Goal: Transaction & Acquisition: Purchase product/service

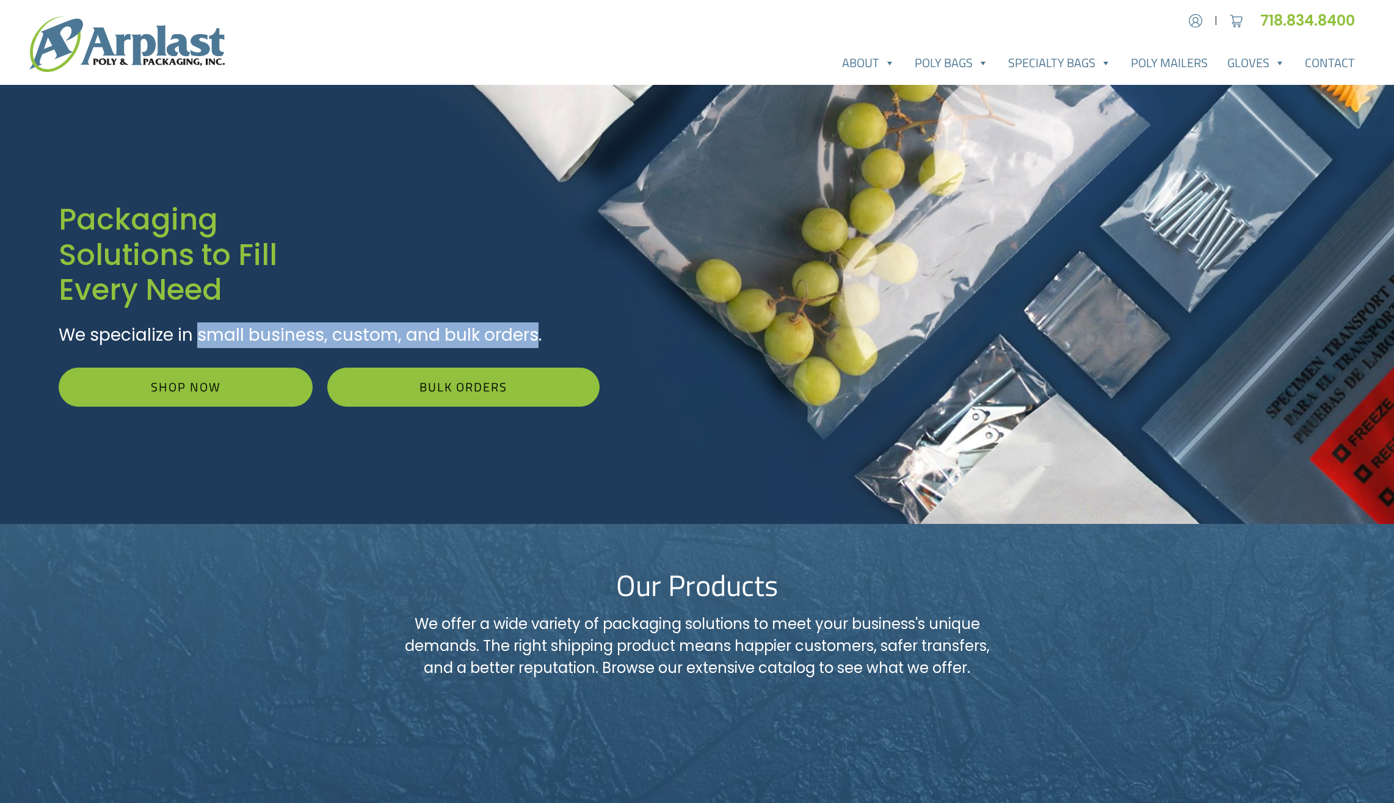
drag, startPoint x: 206, startPoint y: 340, endPoint x: 538, endPoint y: 339, distance: 331.6
click at [538, 339] on p "We specialize in small business, custom, and bulk orders." at bounding box center [329, 335] width 541 height 26
drag, startPoint x: 538, startPoint y: 339, endPoint x: 419, endPoint y: 339, distance: 119.1
click at [419, 339] on p "We specialize in small business, custom, and bulk orders." at bounding box center [329, 335] width 541 height 26
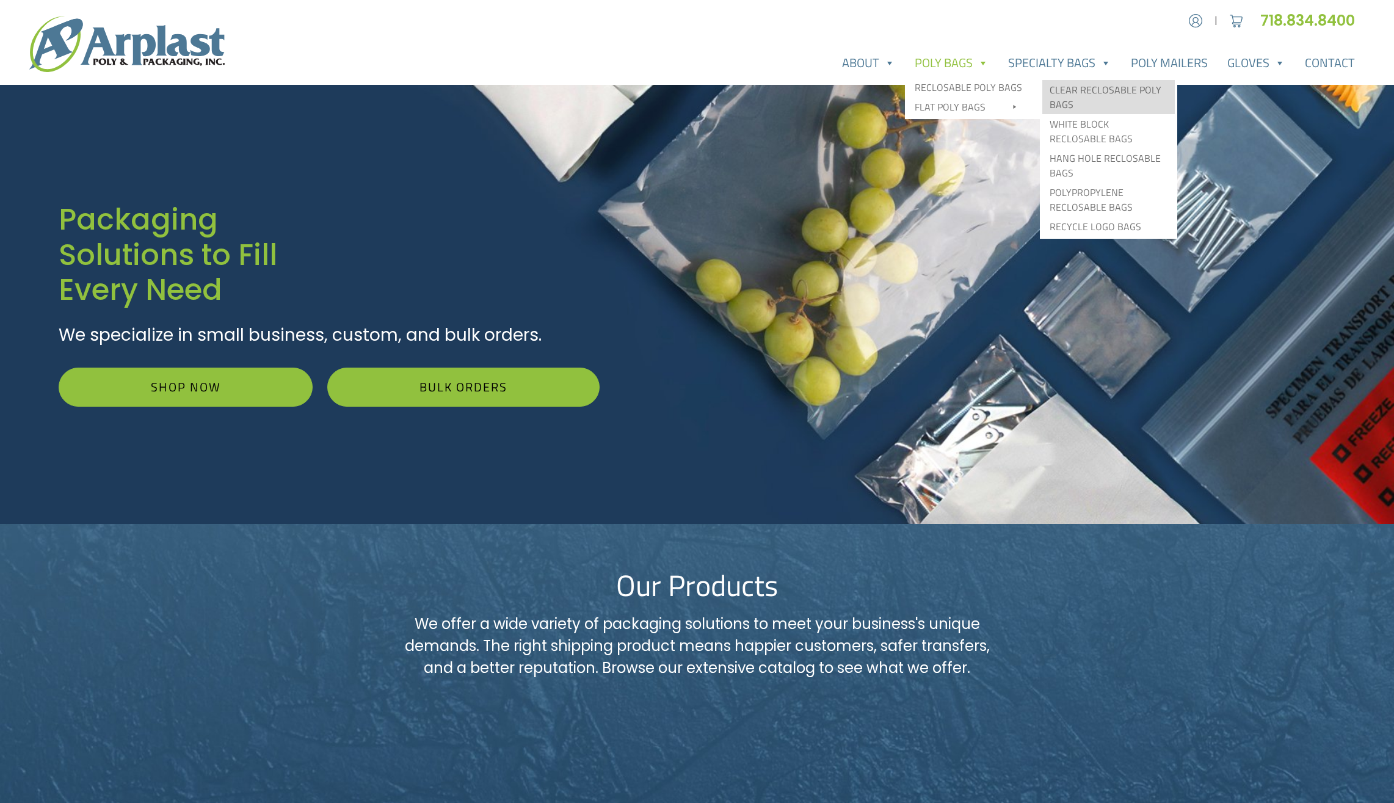
click at [1097, 86] on link "Clear Reclosable Poly Bags" at bounding box center [1108, 97] width 133 height 34
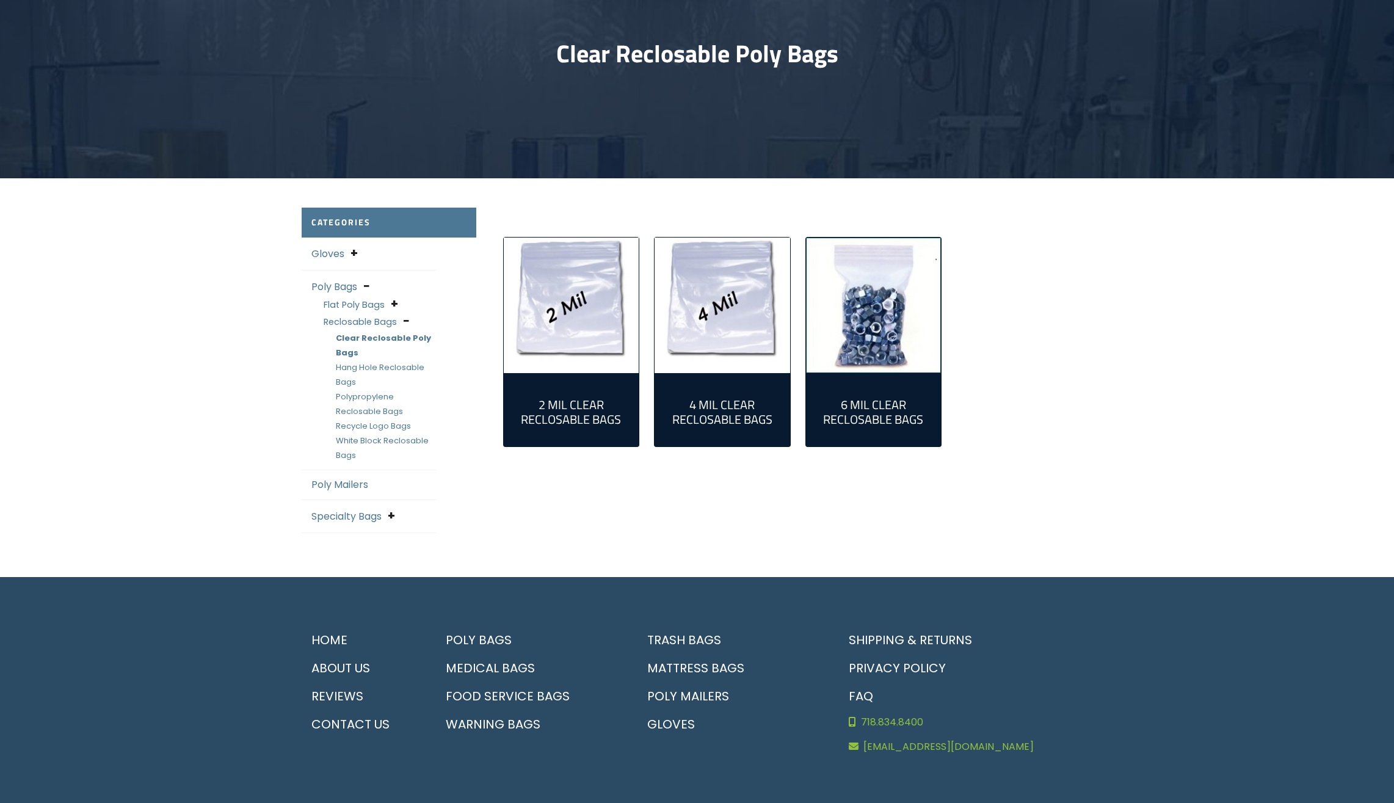
scroll to position [191, 0]
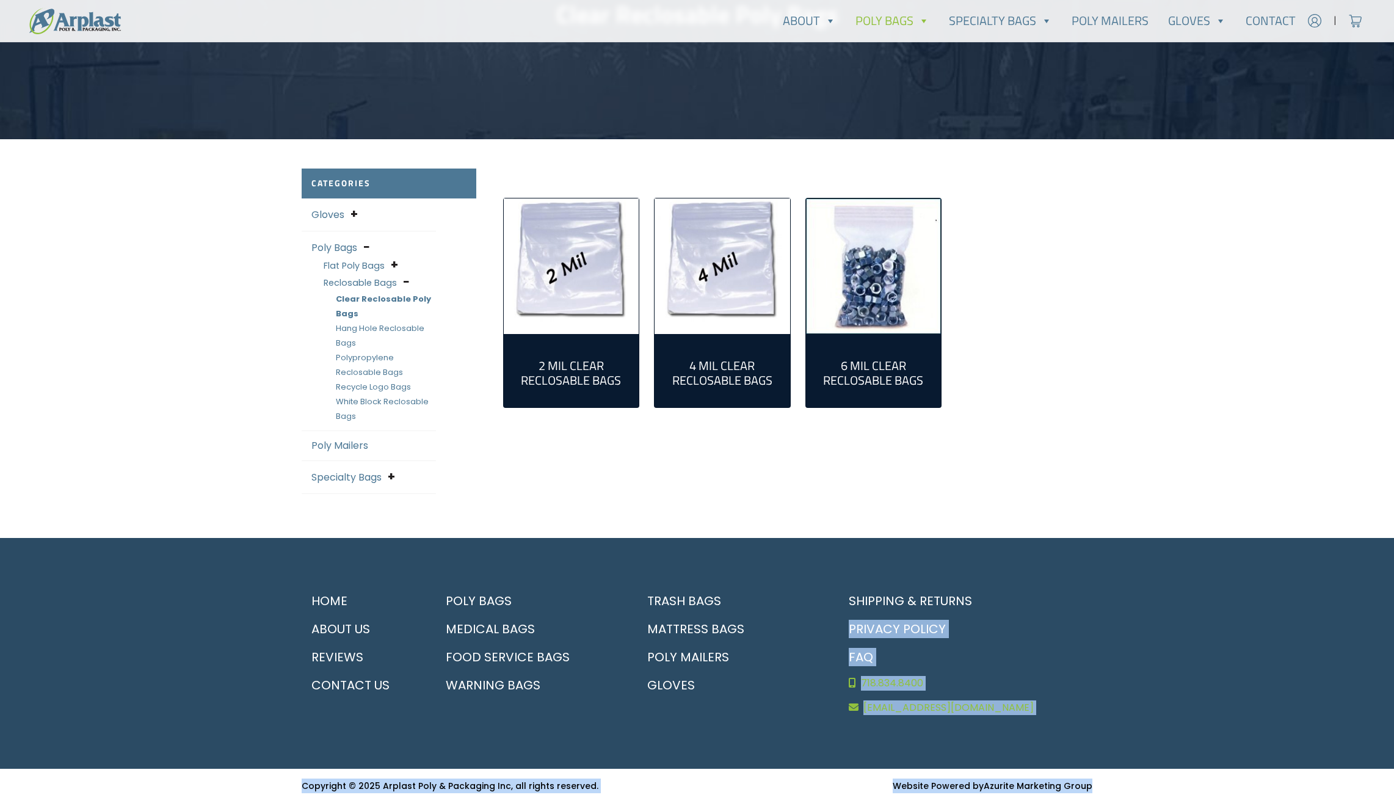
drag, startPoint x: 1021, startPoint y: 574, endPoint x: 1120, endPoint y: 782, distance: 230.8
click at [1120, 782] on div "Account | Cart 718.834.8400" at bounding box center [697, 305] width 1394 height 993
click at [1114, 785] on div "Copyright © 2025 Arplast Poly & Packaging Inc, all rights reserved. Website Pow…" at bounding box center [697, 786] width 1394 height 34
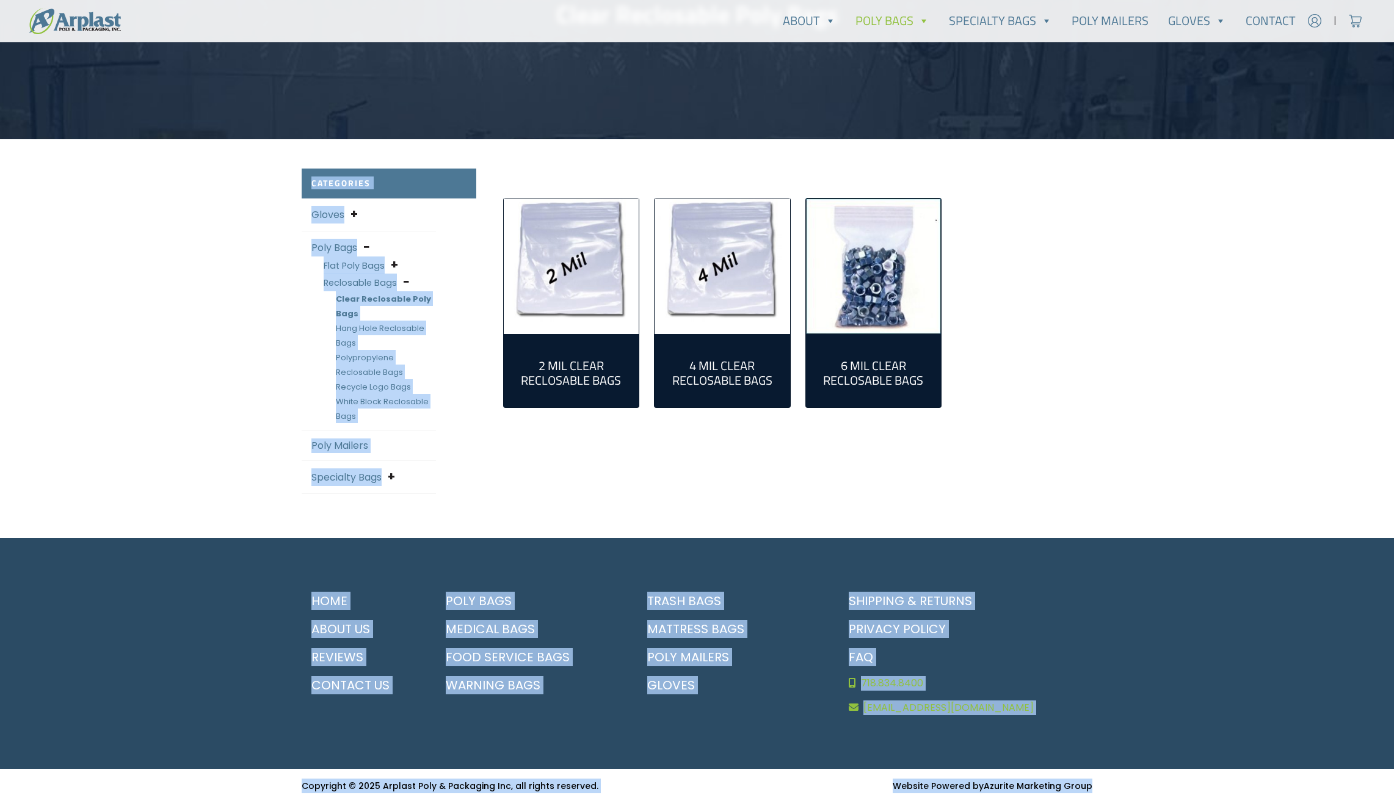
drag, startPoint x: 1160, startPoint y: 783, endPoint x: 260, endPoint y: 176, distance: 1085.9
click at [260, 176] on div "Account | Cart 718.834.8400" at bounding box center [697, 305] width 1394 height 993
drag, startPoint x: 260, startPoint y: 176, endPoint x: 284, endPoint y: 277, distance: 104.3
click at [284, 277] on div "Account | Cart 718.834.8400" at bounding box center [697, 305] width 1394 height 993
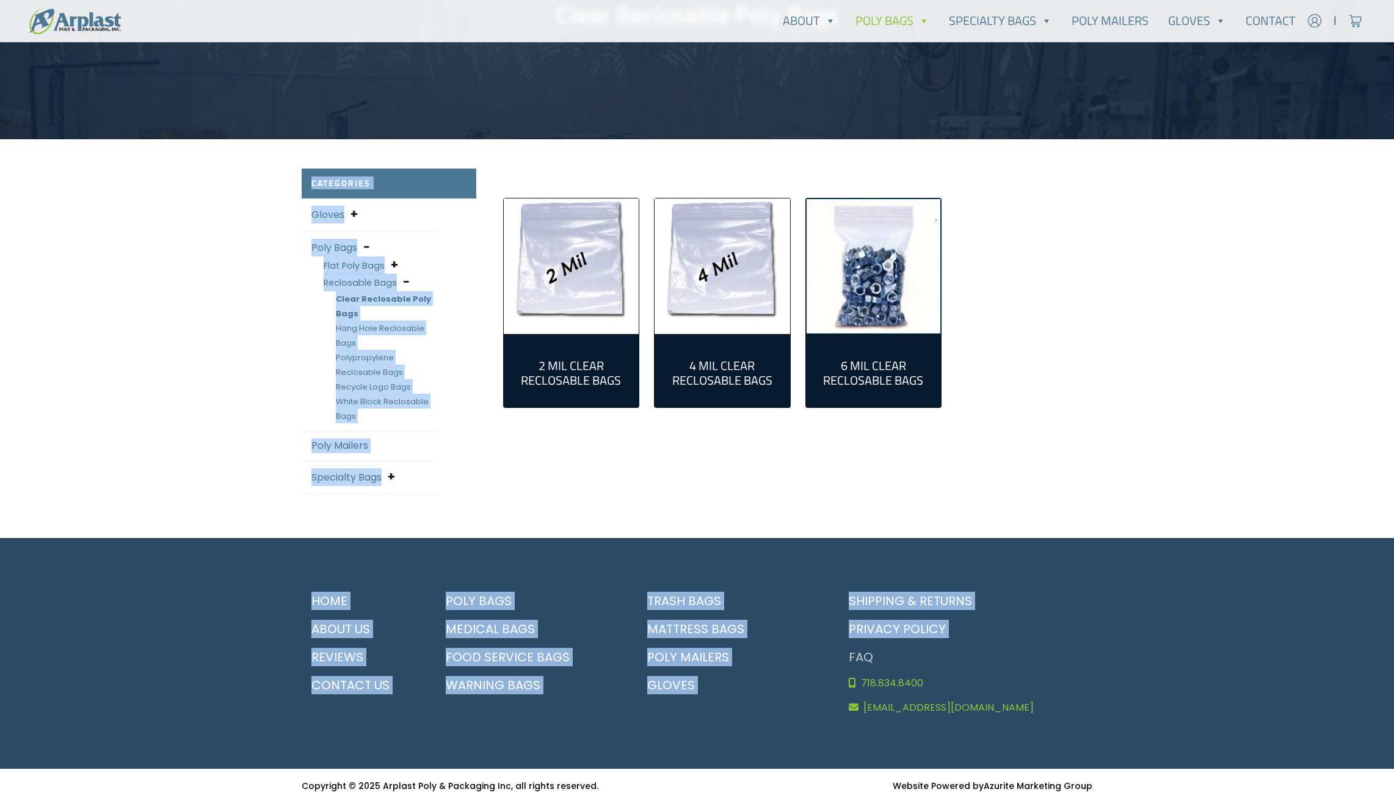
drag, startPoint x: 279, startPoint y: 184, endPoint x: 851, endPoint y: 654, distance: 740.1
click at [851, 654] on div "Account | Cart 718.834.8400" at bounding box center [697, 305] width 1394 height 993
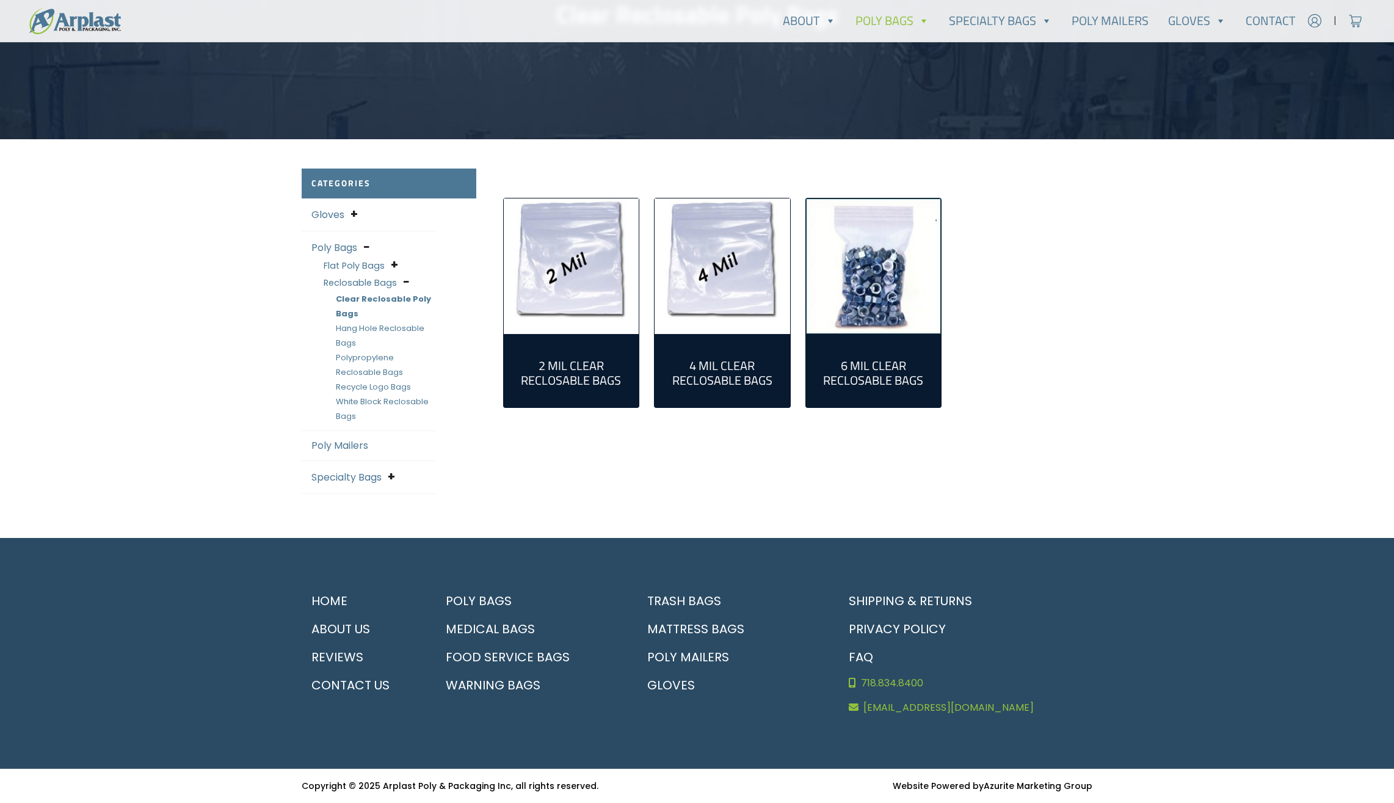
click at [1134, 717] on footer "Home About Us Reviews Contact Us Poly Bags Medical Bags Food Service Bags Warni…" at bounding box center [697, 653] width 1394 height 231
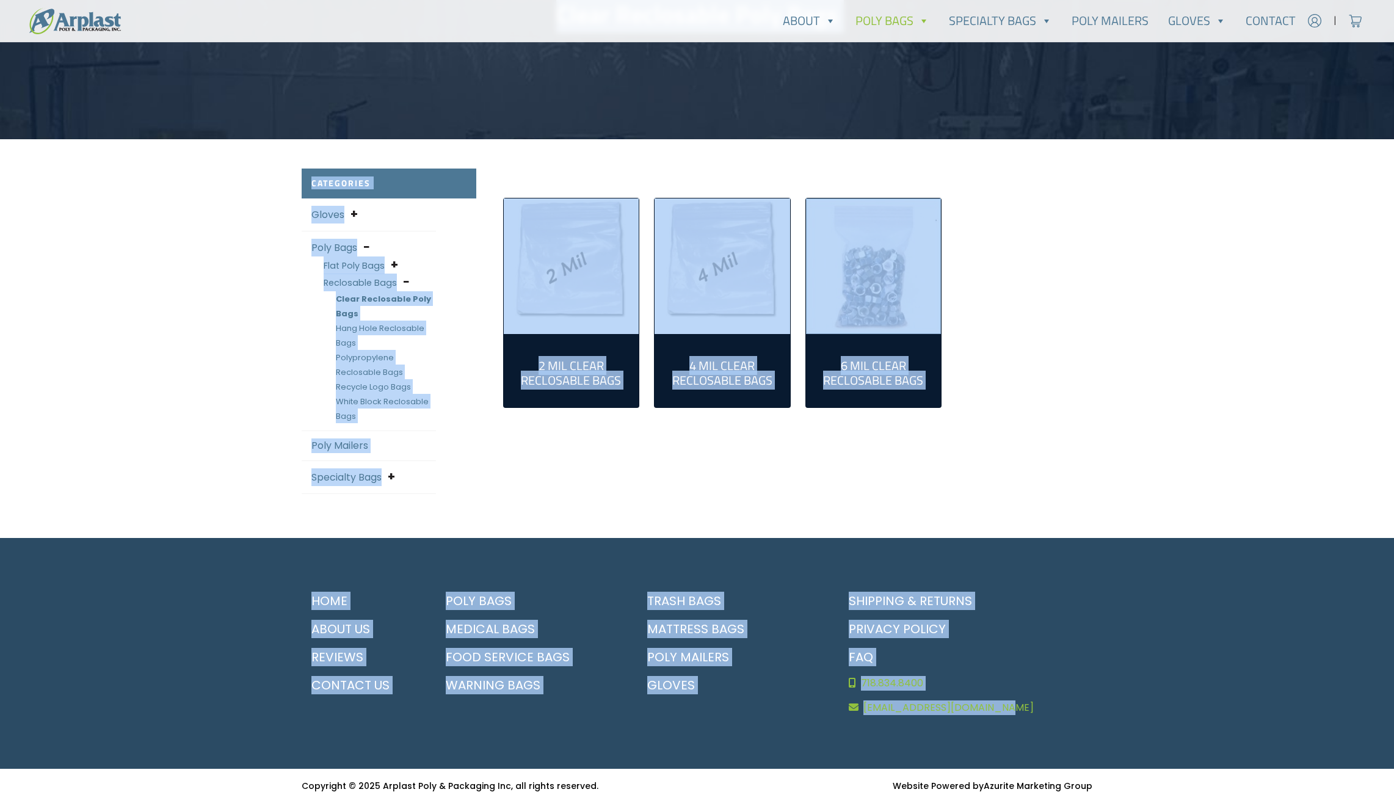
drag, startPoint x: 1134, startPoint y: 717, endPoint x: 249, endPoint y: 136, distance: 1059.0
click at [249, 136] on div "Account | Cart 718.834.8400" at bounding box center [697, 305] width 1394 height 993
drag, startPoint x: 249, startPoint y: 136, endPoint x: 225, endPoint y: 338, distance: 204.2
click at [230, 336] on div "Account | Cart 718.834.8400" at bounding box center [697, 305] width 1394 height 993
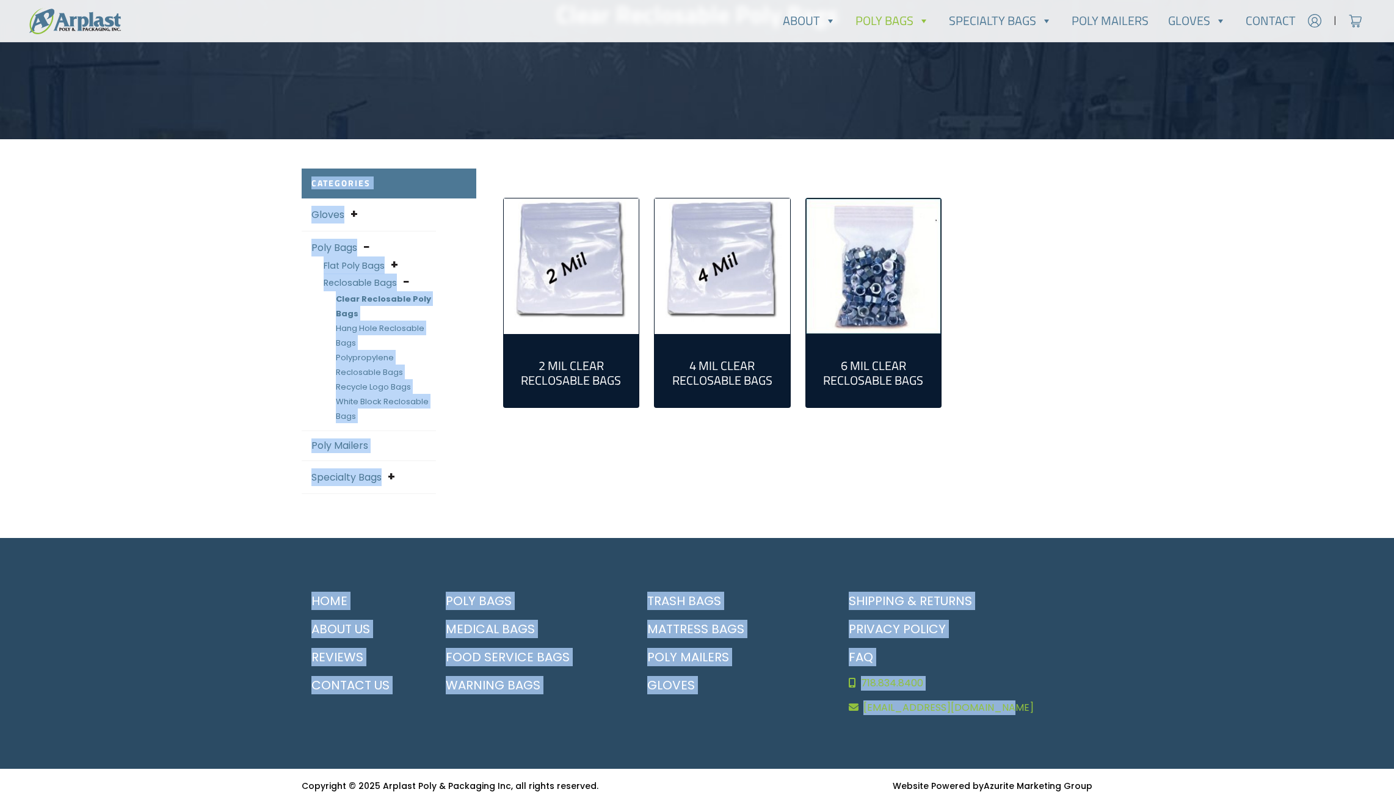
drag, startPoint x: 192, startPoint y: 178, endPoint x: 1162, endPoint y: 715, distance: 1109.1
click at [1162, 715] on div "Account | Cart 718.834.8400" at bounding box center [697, 305] width 1394 height 993
click at [1162, 715] on footer "Home About Us Reviews Contact Us Poly Bags Medical Bags Food Service Bags Warni…" at bounding box center [697, 653] width 1394 height 231
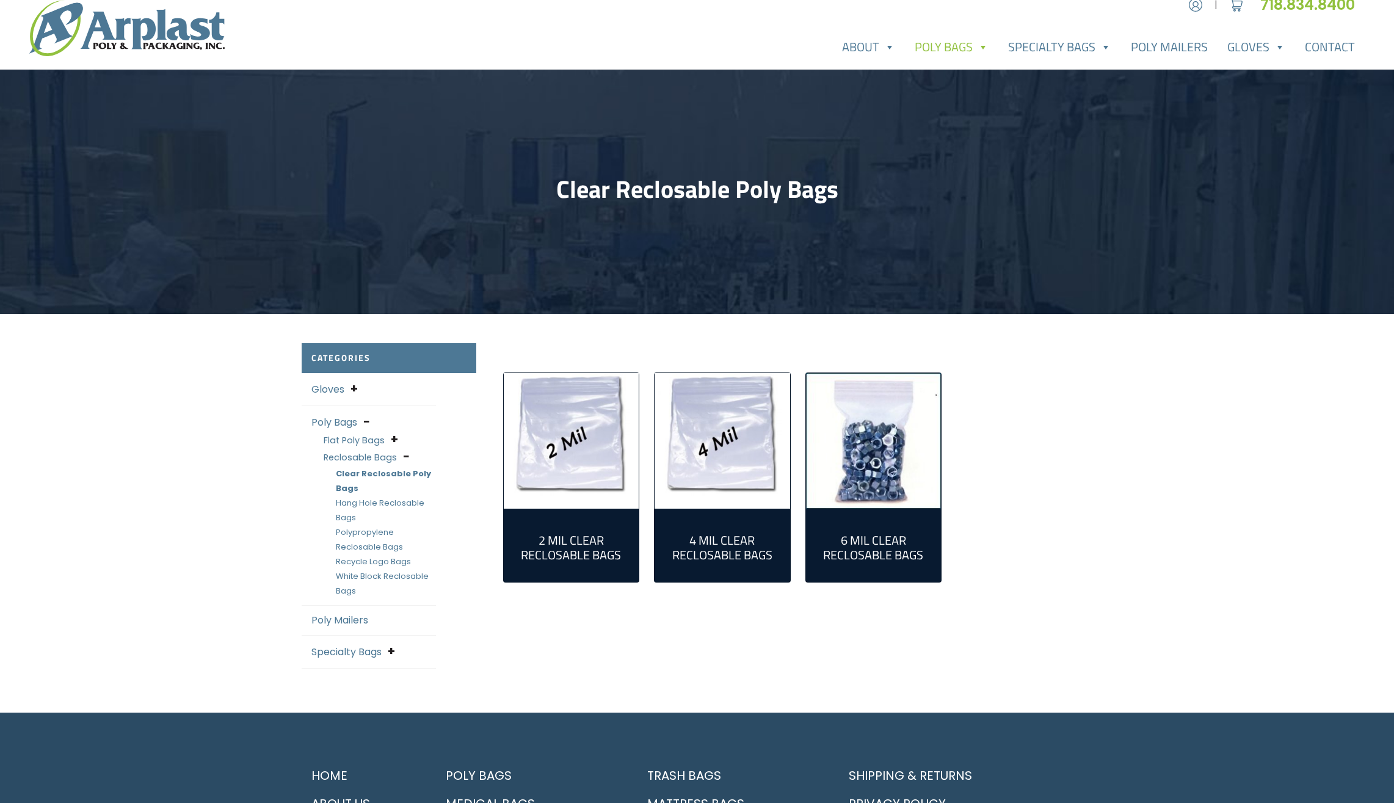
scroll to position [0, 0]
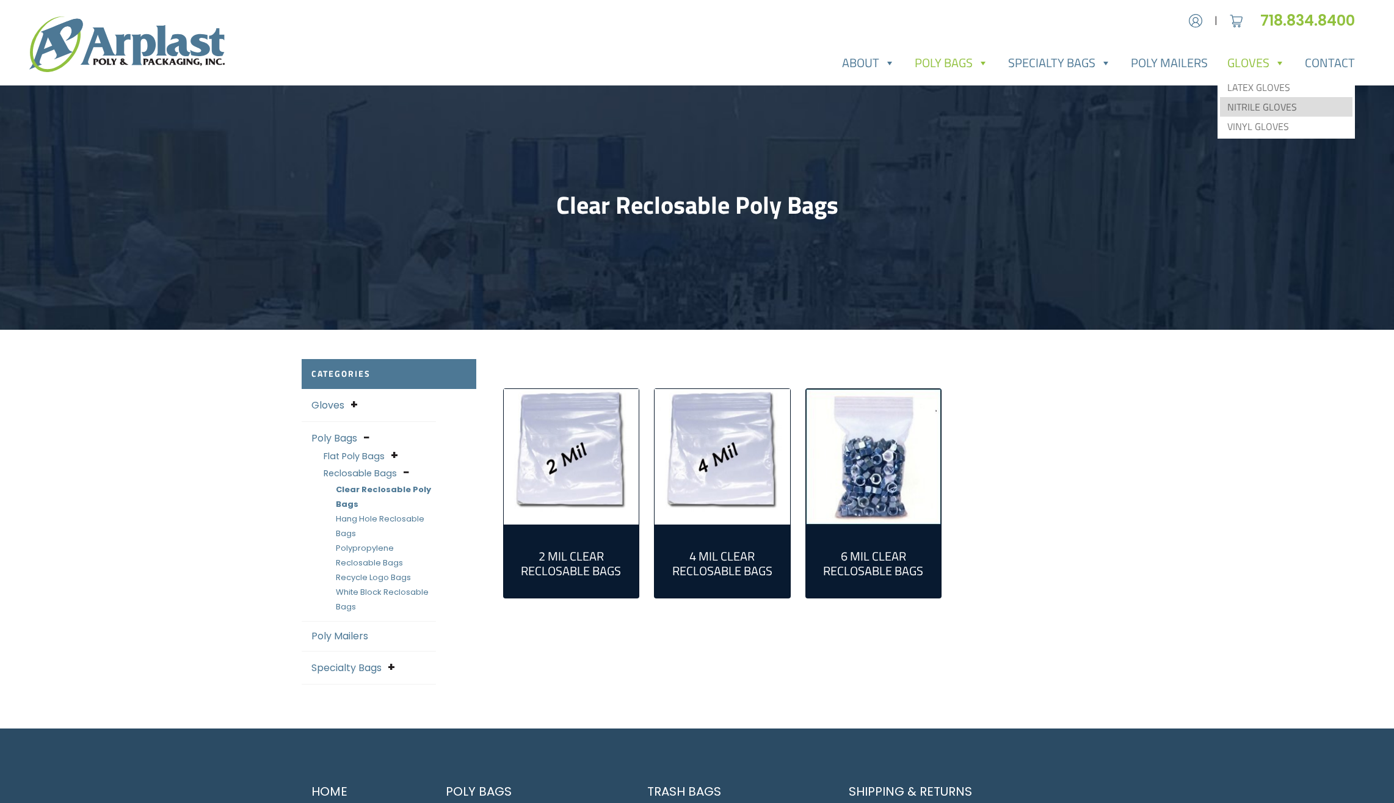
click at [1273, 104] on link "Nitrile Gloves" at bounding box center [1286, 107] width 133 height 20
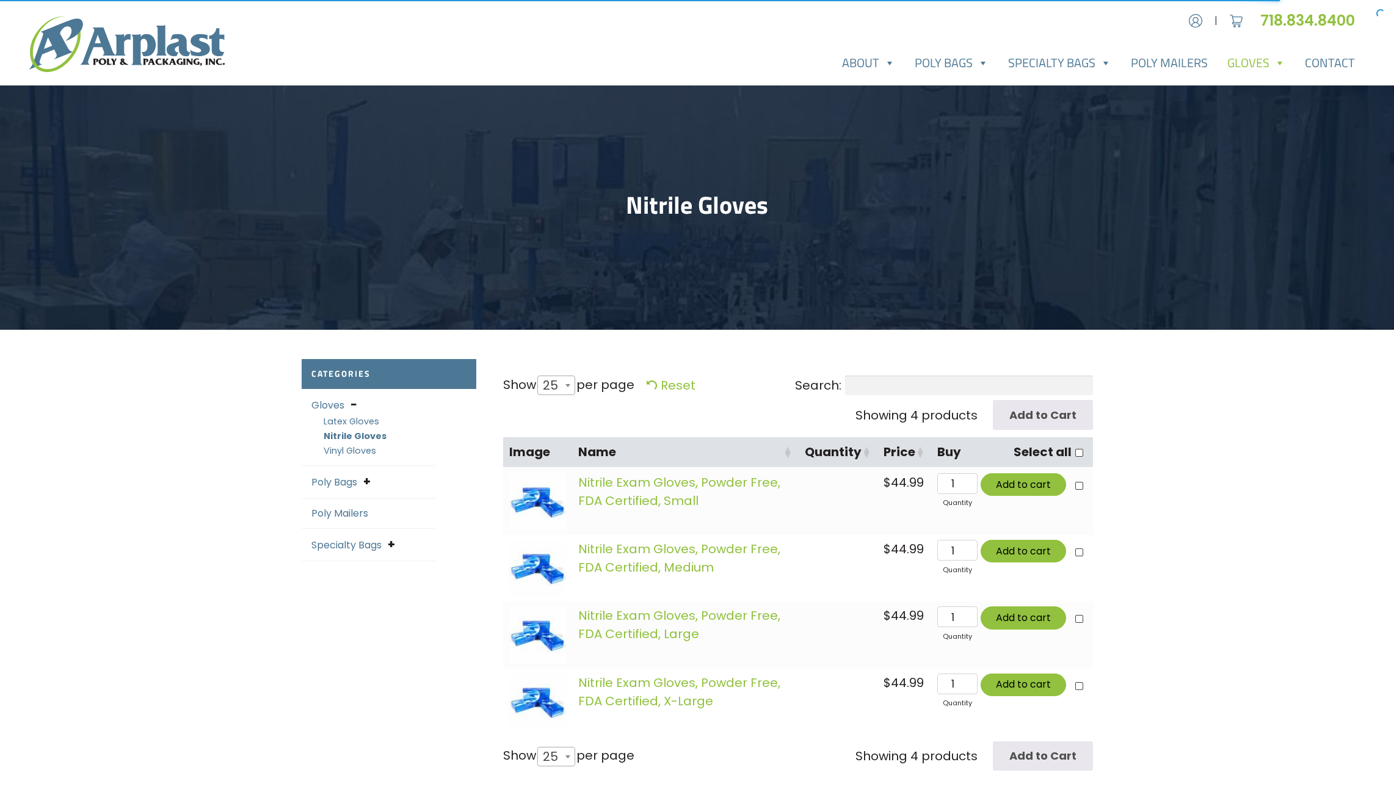
select select "25"
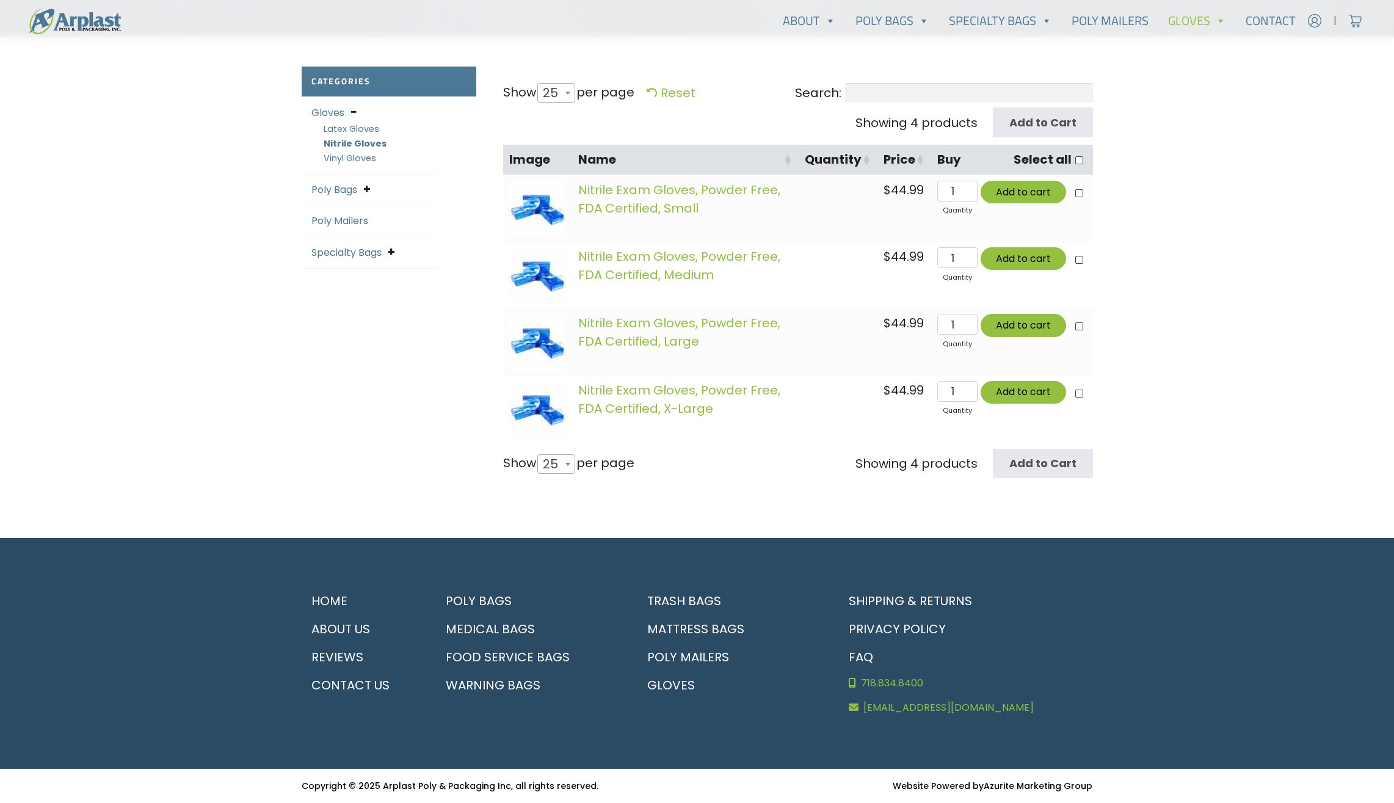
scroll to position [89, 0]
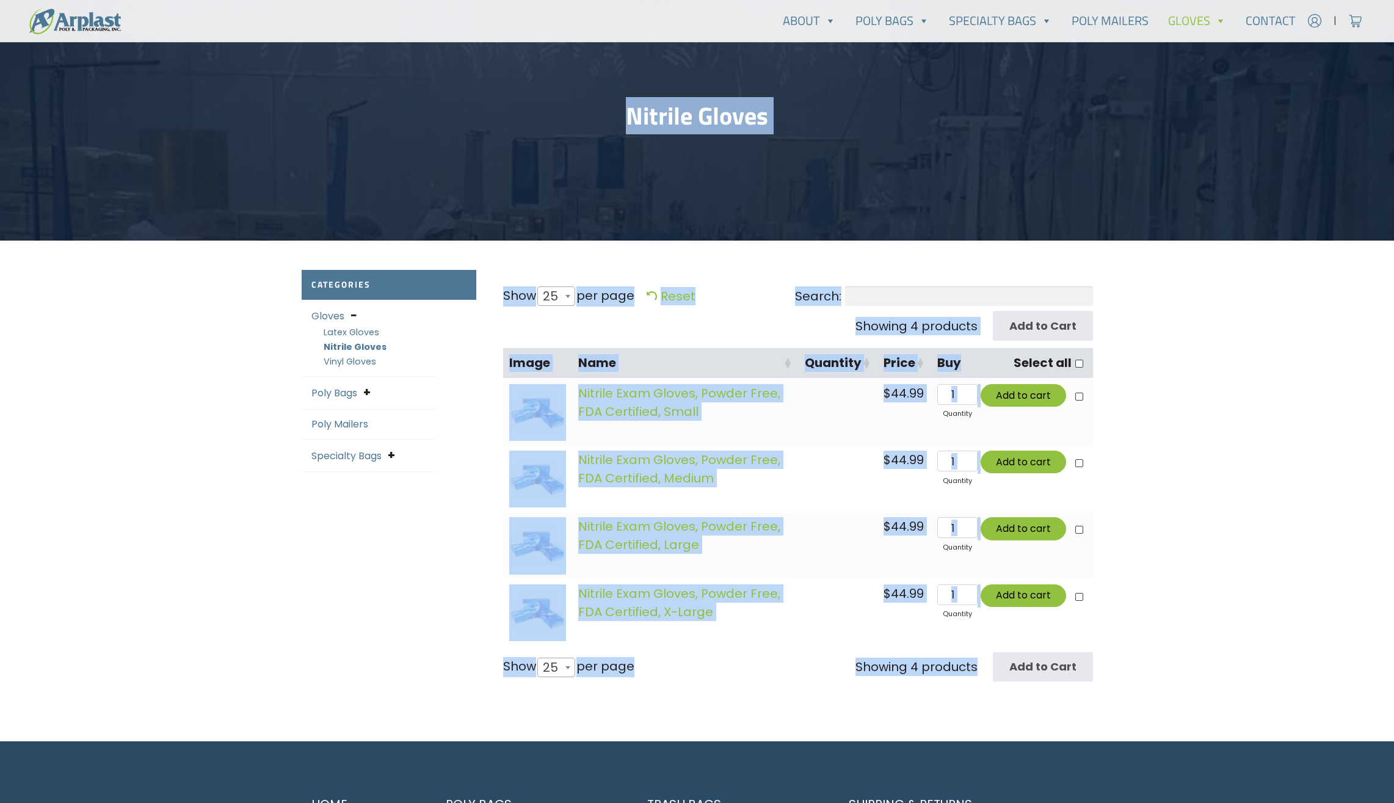
drag, startPoint x: 1159, startPoint y: 681, endPoint x: 200, endPoint y: 227, distance: 1060.6
click at [200, 227] on div "Account | Cart 718.834.8400" at bounding box center [697, 458] width 1394 height 1095
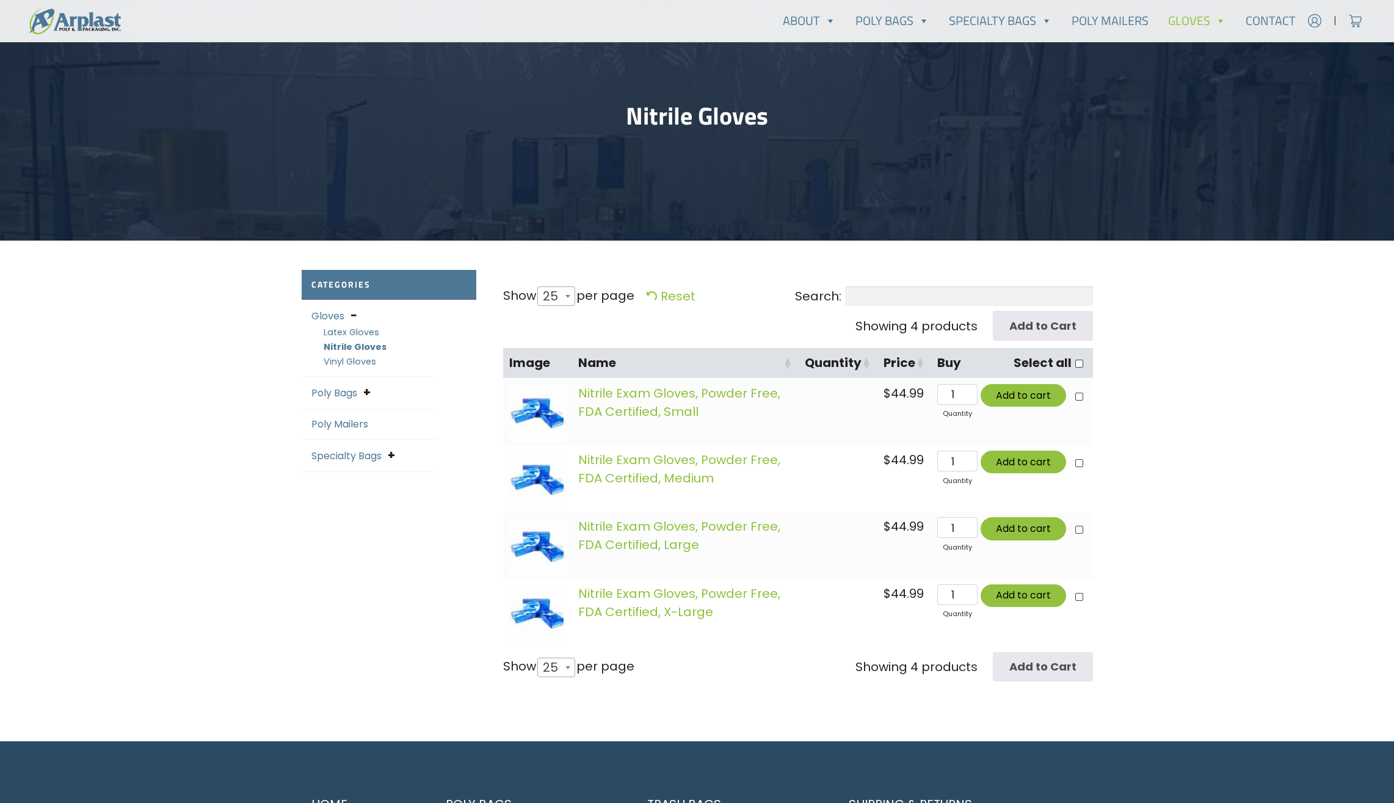
drag, startPoint x: 200, startPoint y: 227, endPoint x: 170, endPoint y: 386, distance: 161.6
click at [170, 386] on div "Account | Cart 718.834.8400" at bounding box center [697, 458] width 1394 height 1095
click at [992, 26] on link "Specialty Bags" at bounding box center [1000, 21] width 123 height 24
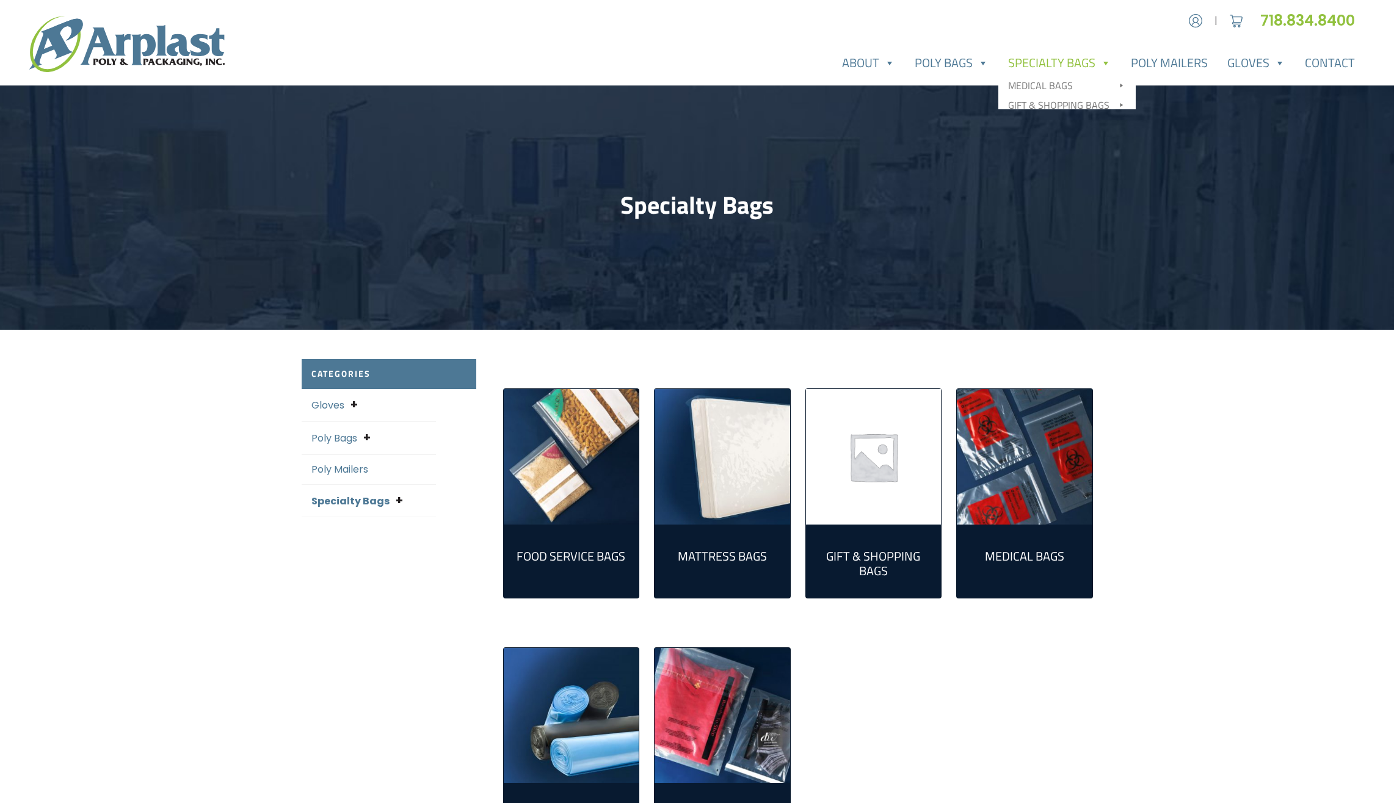
click at [1011, 509] on img "Visit product category Medical Bags" at bounding box center [1025, 457] width 136 height 136
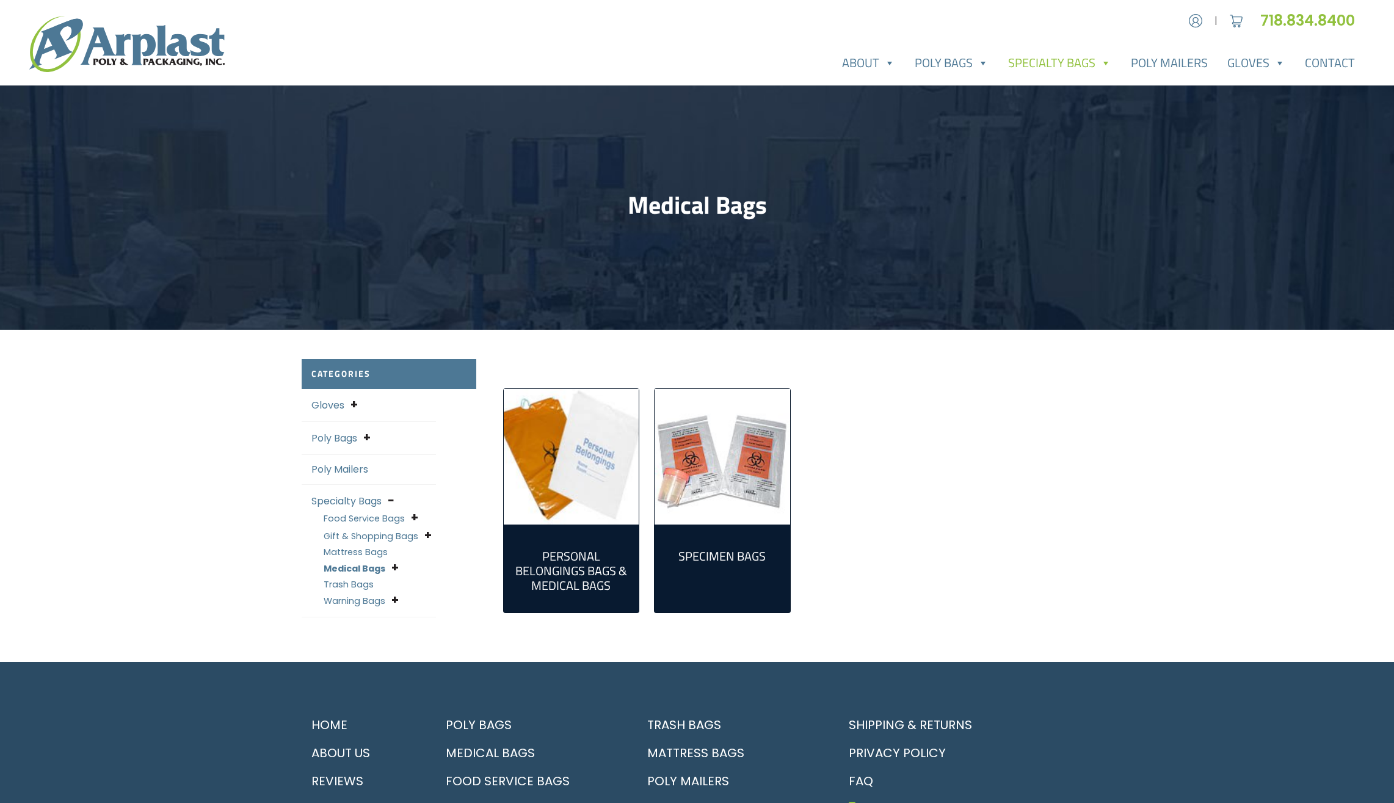
click at [751, 495] on img "Visit product category Specimen Bags" at bounding box center [723, 457] width 136 height 136
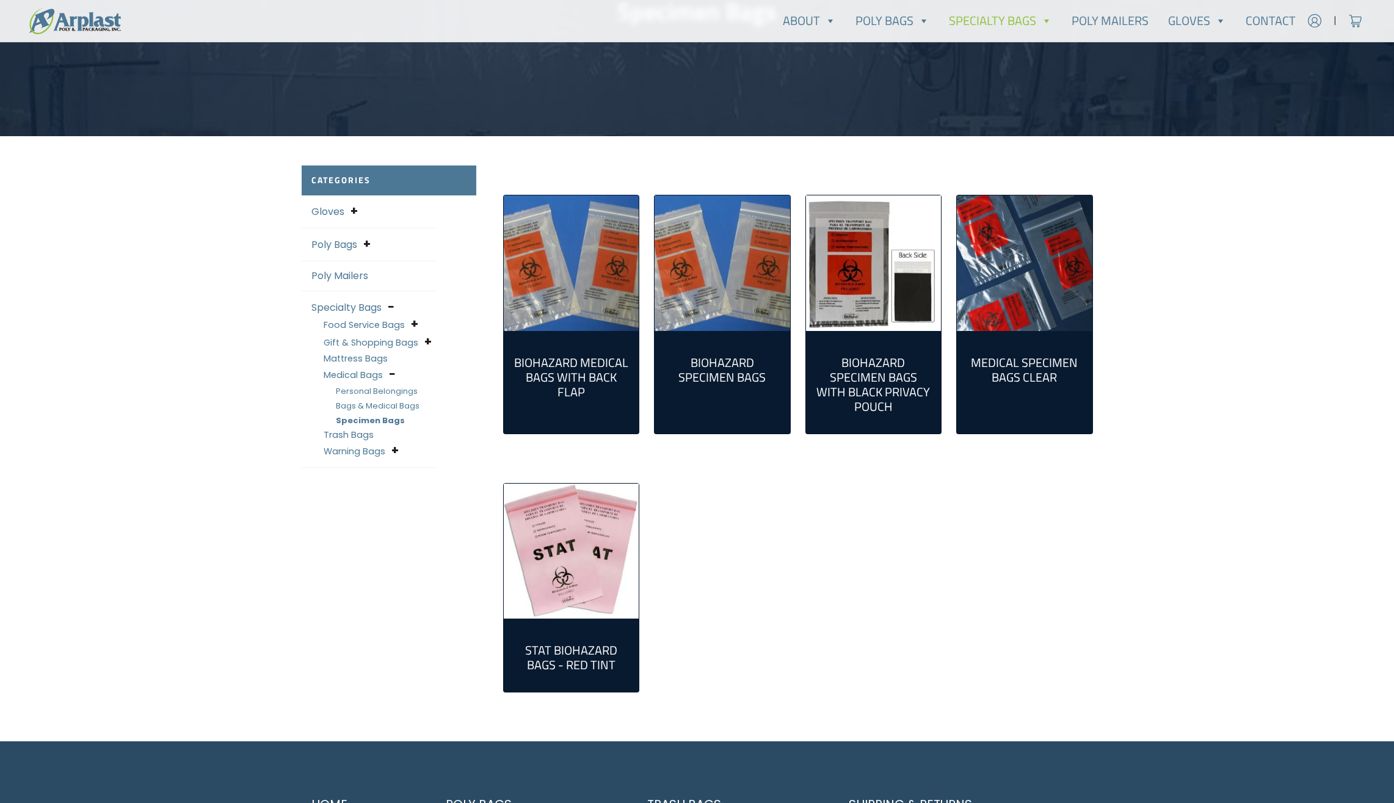
scroll to position [203, 0]
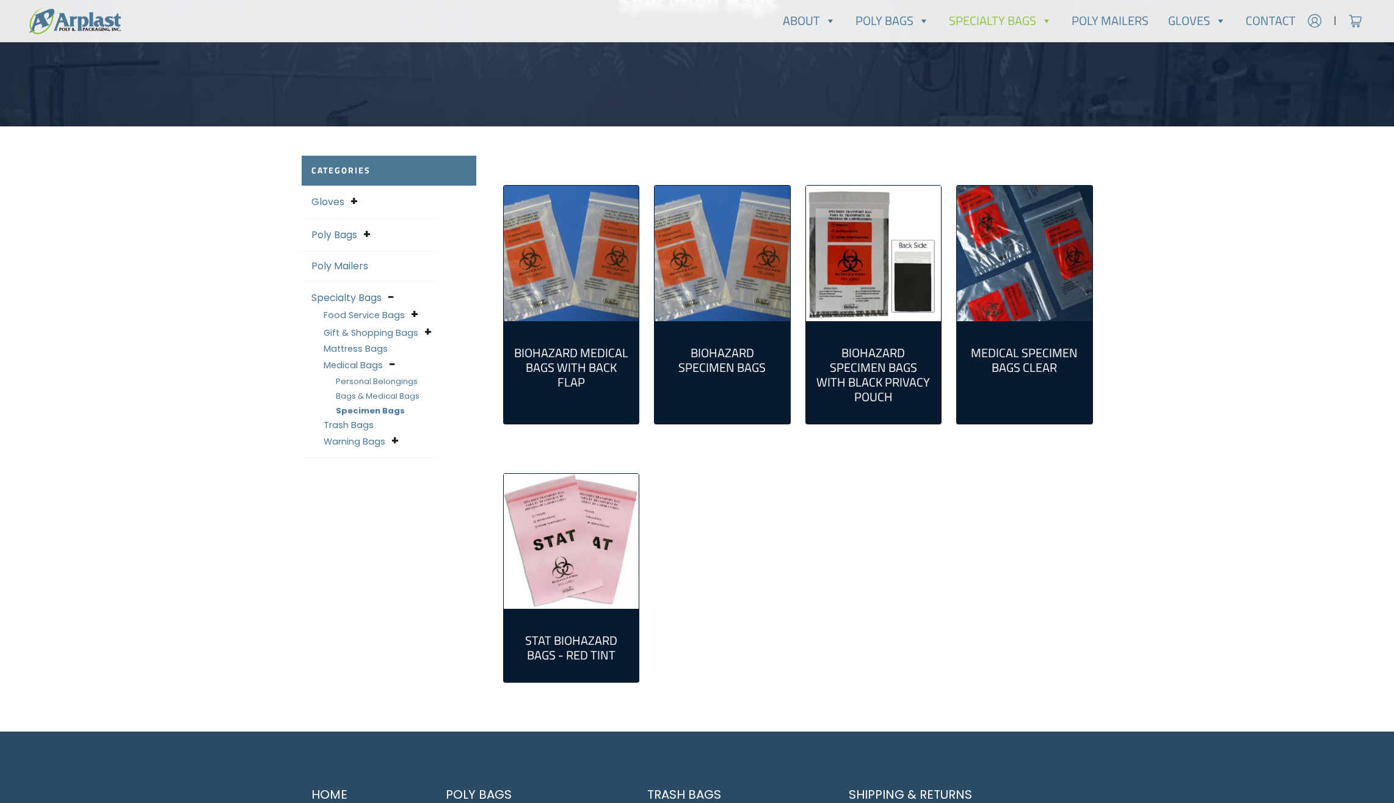
drag, startPoint x: 1176, startPoint y: 606, endPoint x: 763, endPoint y: 610, distance: 413.4
click at [757, 609] on div "Account | Cart 718.834.8400" at bounding box center [697, 397] width 1394 height 1200
drag, startPoint x: 763, startPoint y: 610, endPoint x: 846, endPoint y: 656, distance: 95.4
click at [847, 655] on div "Biohazard Medical Bags with Back Flap (1) Biohazard Specimen Bags (5) Biohazard…" at bounding box center [798, 429] width 605 height 546
drag, startPoint x: 762, startPoint y: 693, endPoint x: 512, endPoint y: 303, distance: 463.1
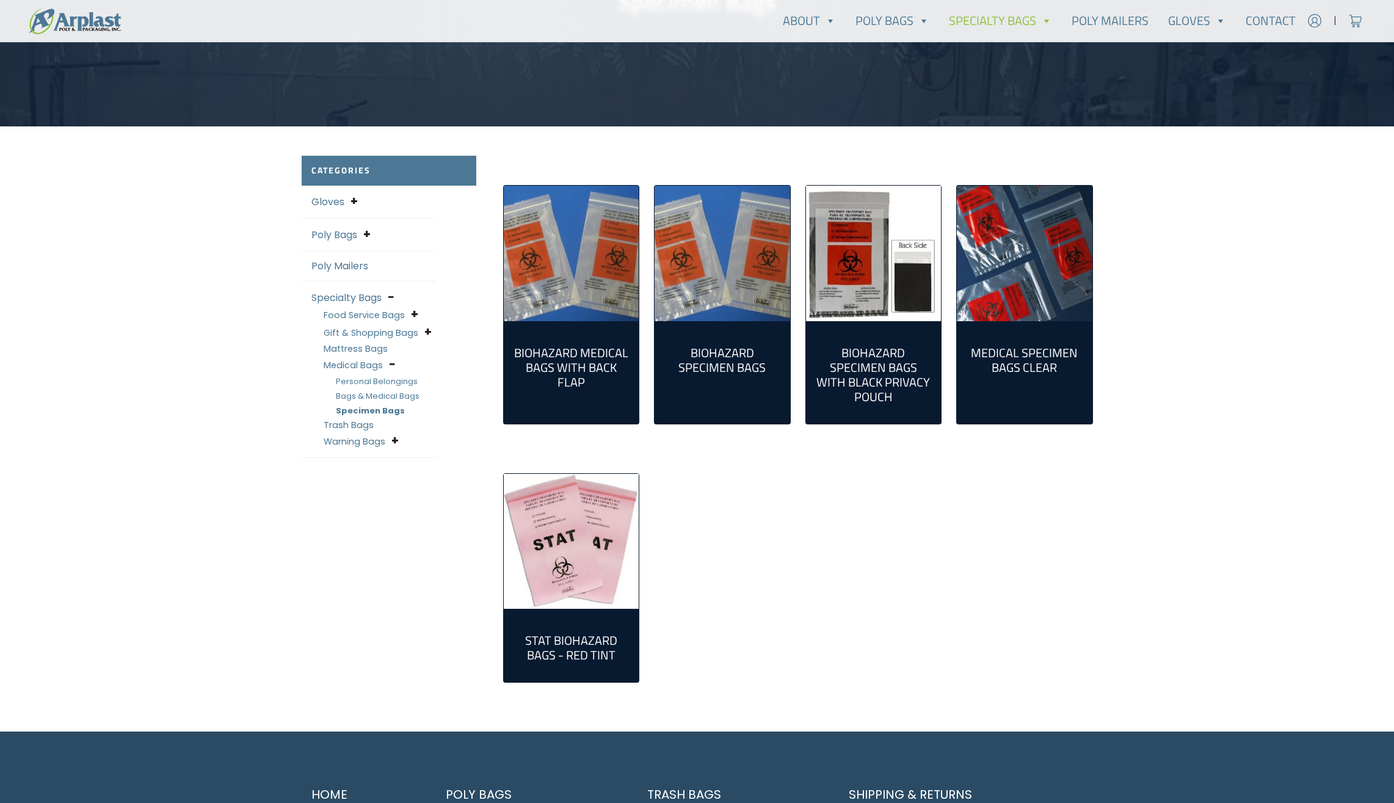
click at [512, 303] on div "Biohazard Medical Bags with Back Flap (1) Biohazard Specimen Bags (5) Biohazard…" at bounding box center [798, 429] width 605 height 546
click at [791, 572] on div "Biohazard Medical Bags with Back Flap (1) Biohazard Specimen Bags (5) Biohazard…" at bounding box center [798, 429] width 605 height 546
click at [966, 566] on div "Biohazard Medical Bags with Back Flap (1) Biohazard Specimen Bags (5) Biohazard…" at bounding box center [798, 429] width 605 height 546
click at [411, 314] on span at bounding box center [414, 314] width 7 height 16
click at [393, 329] on link "Food Storage Bags" at bounding box center [374, 331] width 76 height 12
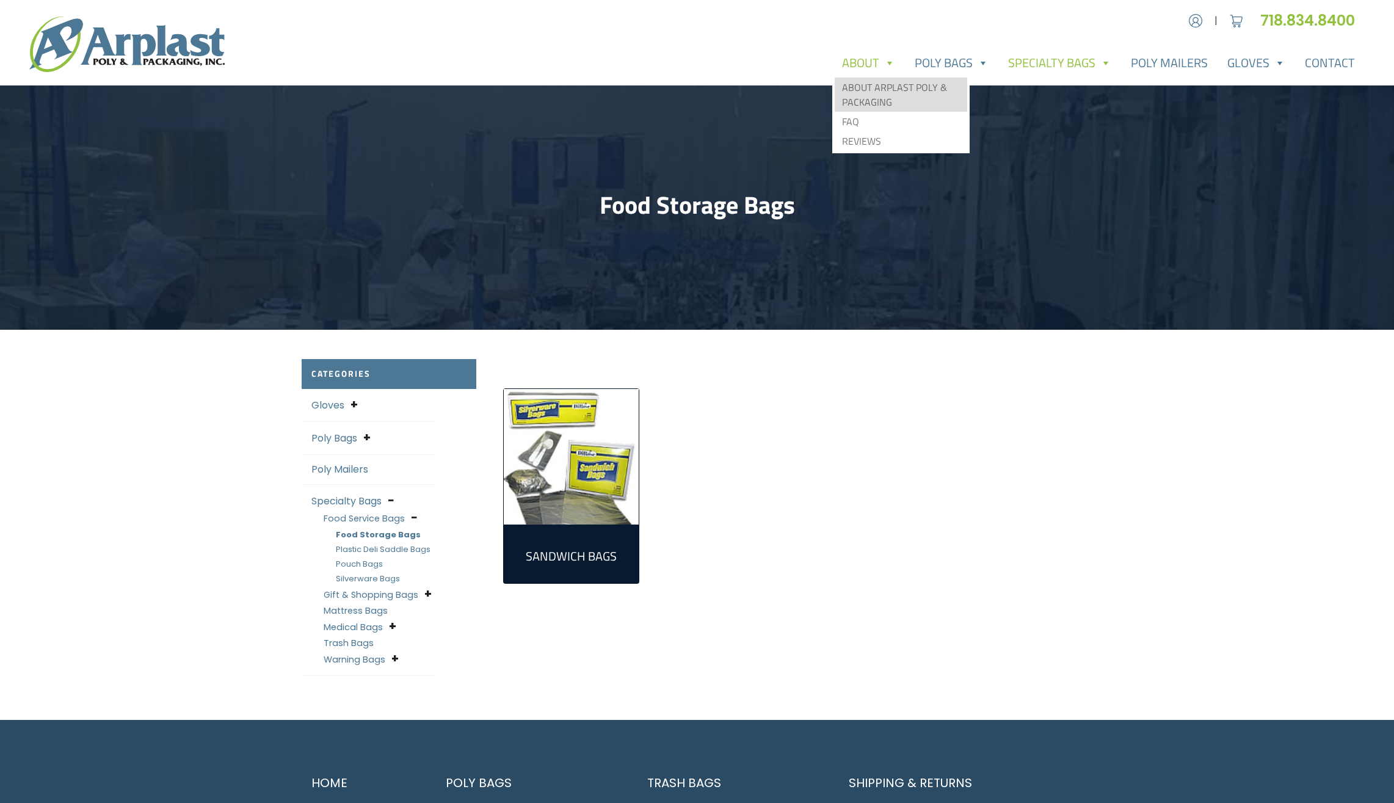
click at [870, 87] on link "About Arplast Poly & Packaging" at bounding box center [901, 95] width 133 height 34
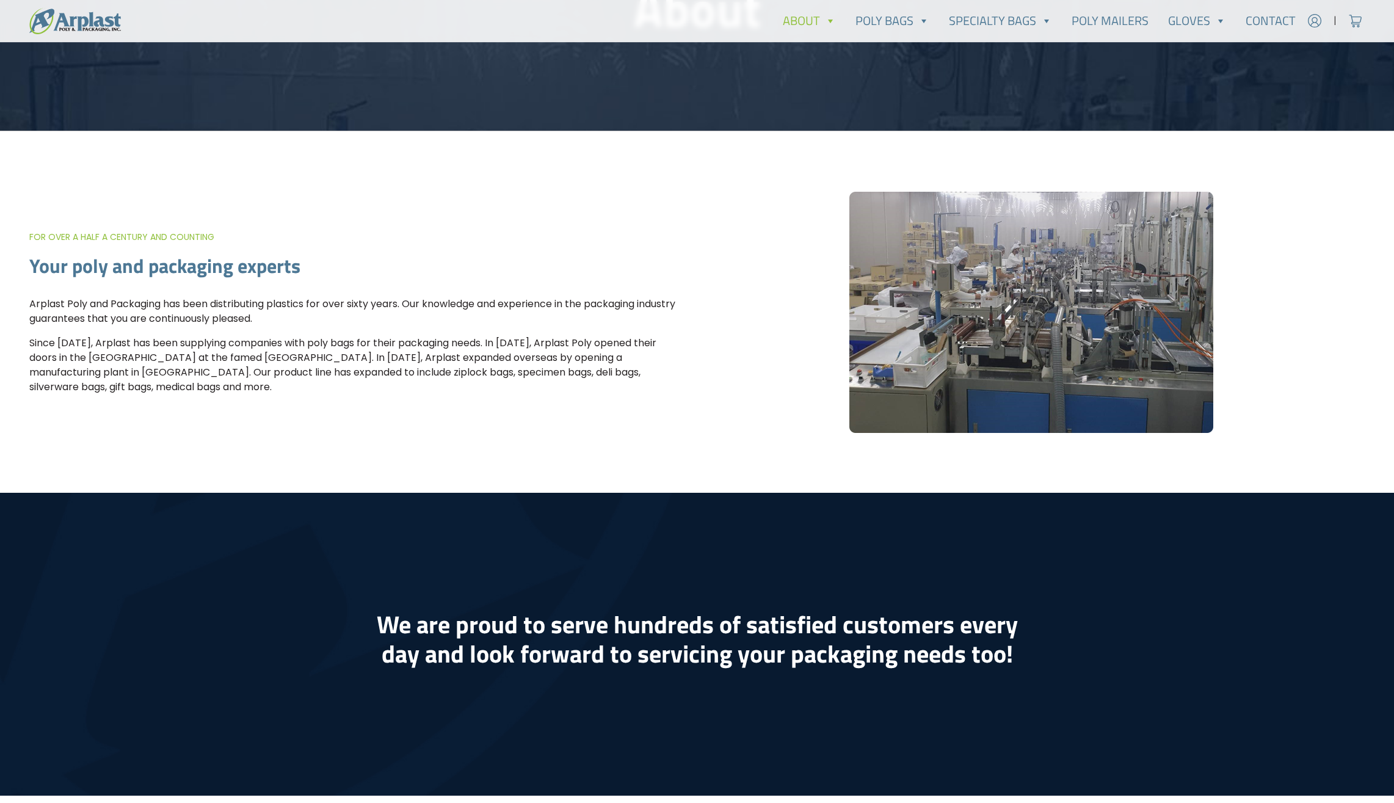
scroll to position [203, 0]
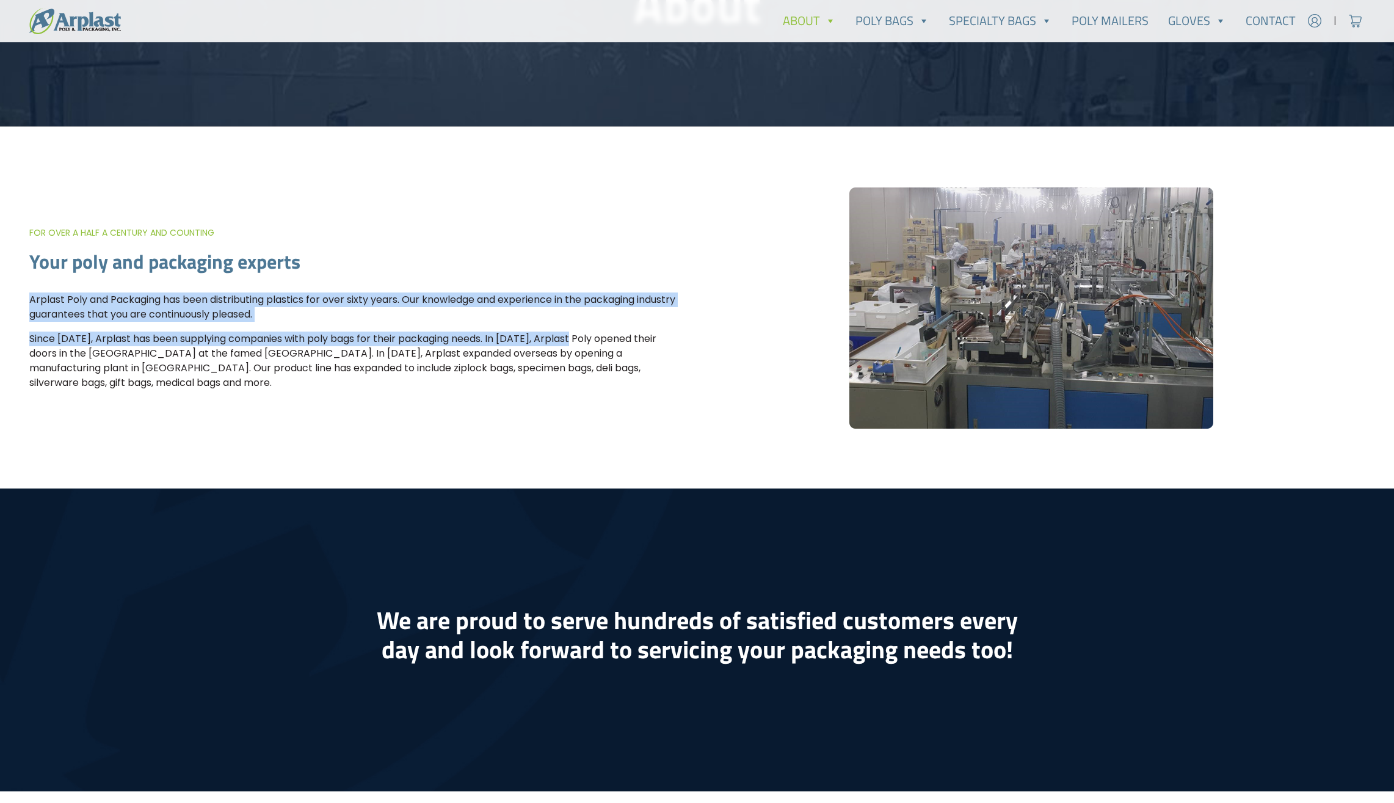
drag, startPoint x: 472, startPoint y: 301, endPoint x: 559, endPoint y: 332, distance: 92.7
click at [559, 332] on div "For over a half a century and counting Your poly and packaging experts Arplast …" at bounding box center [363, 307] width 668 height 165
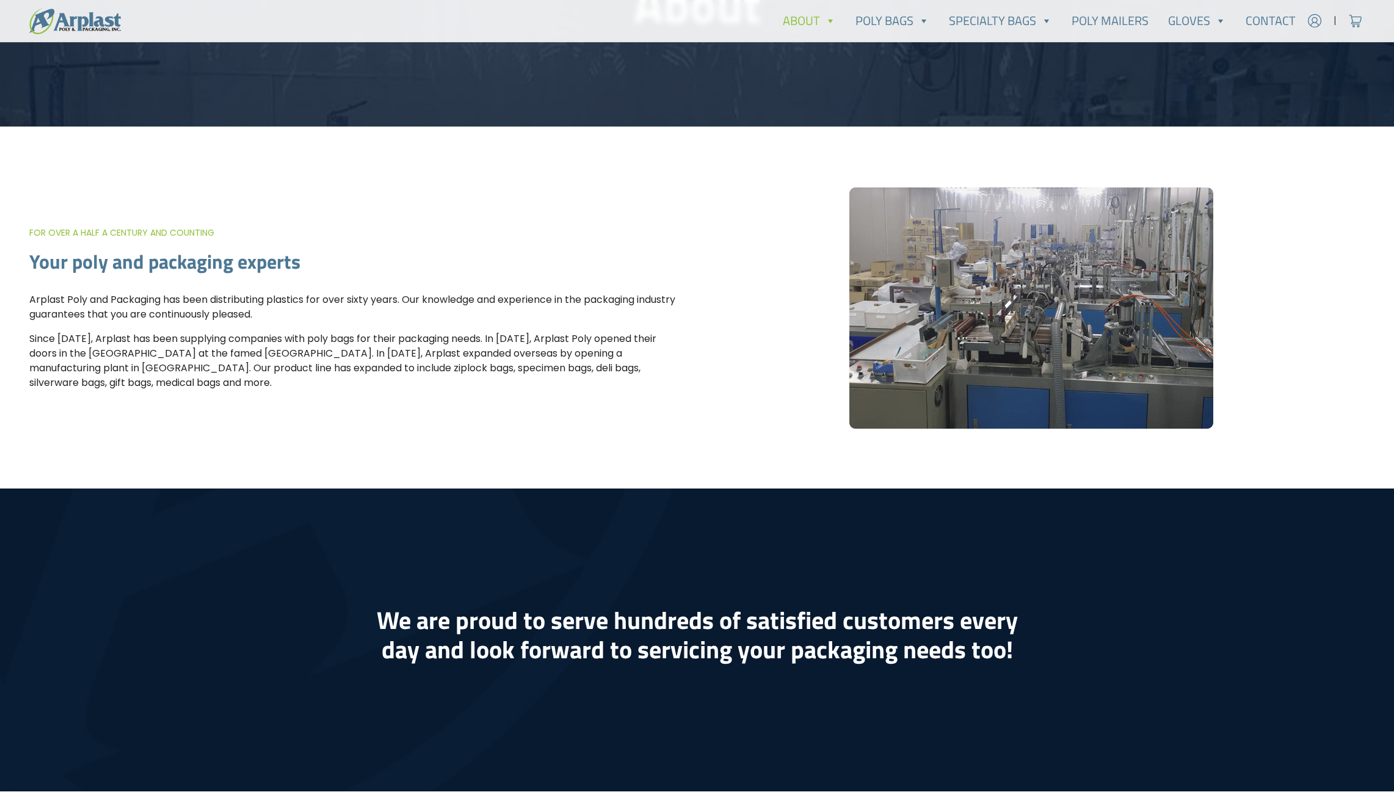
drag, startPoint x: 559, startPoint y: 332, endPoint x: 568, endPoint y: 332, distance: 8.5
click at [568, 332] on p "Since 1952, Arplast has been supplying companies with poly bags for their packa…" at bounding box center [355, 361] width 653 height 59
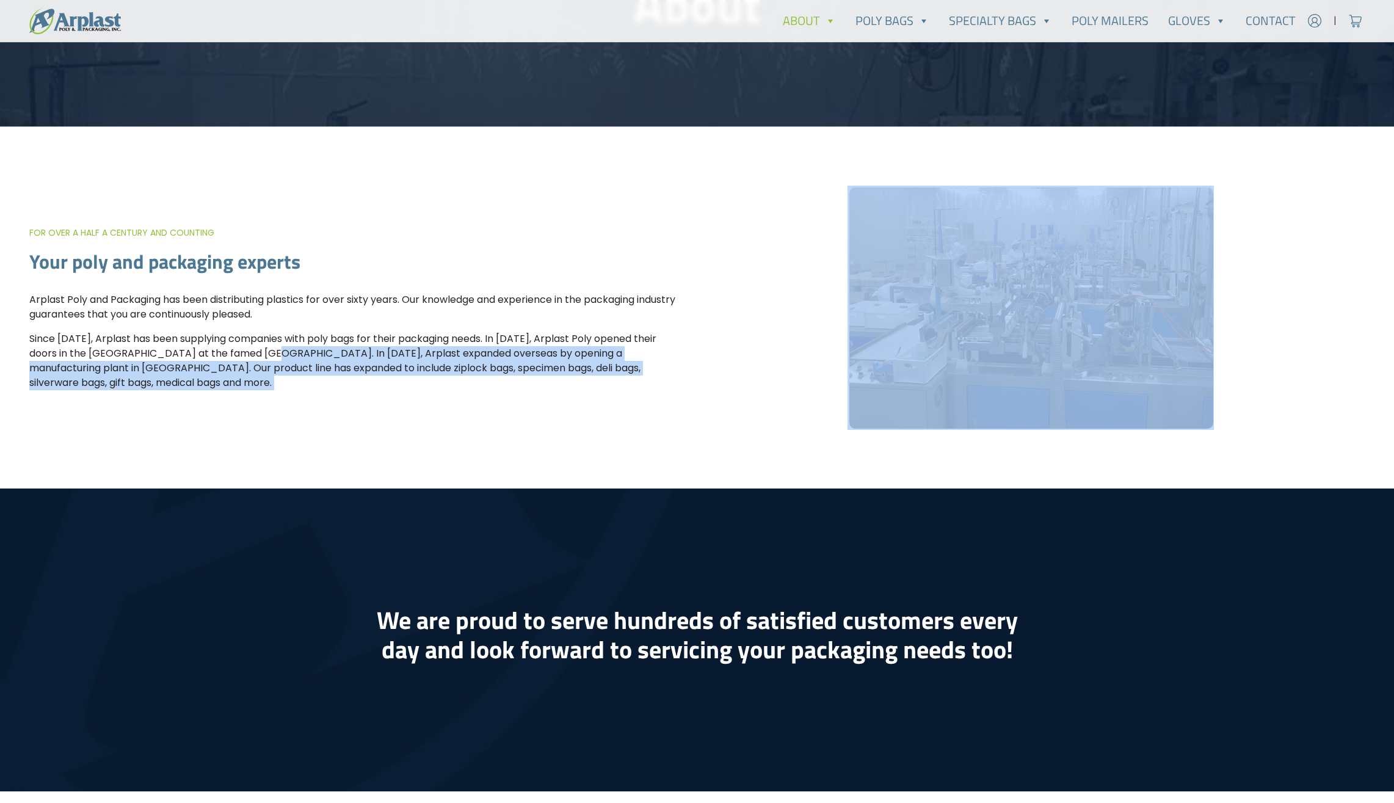
drag, startPoint x: 779, startPoint y: 298, endPoint x: 219, endPoint y: 357, distance: 562.4
click at [219, 357] on div "For over a half a century and counting Your poly and packaging experts Arplast …" at bounding box center [697, 307] width 1394 height 361
click at [313, 346] on p "Since 1952, Arplast has been supplying companies with poly bags for their packa…" at bounding box center [355, 361] width 653 height 59
drag, startPoint x: 313, startPoint y: 346, endPoint x: 325, endPoint y: 389, distance: 44.5
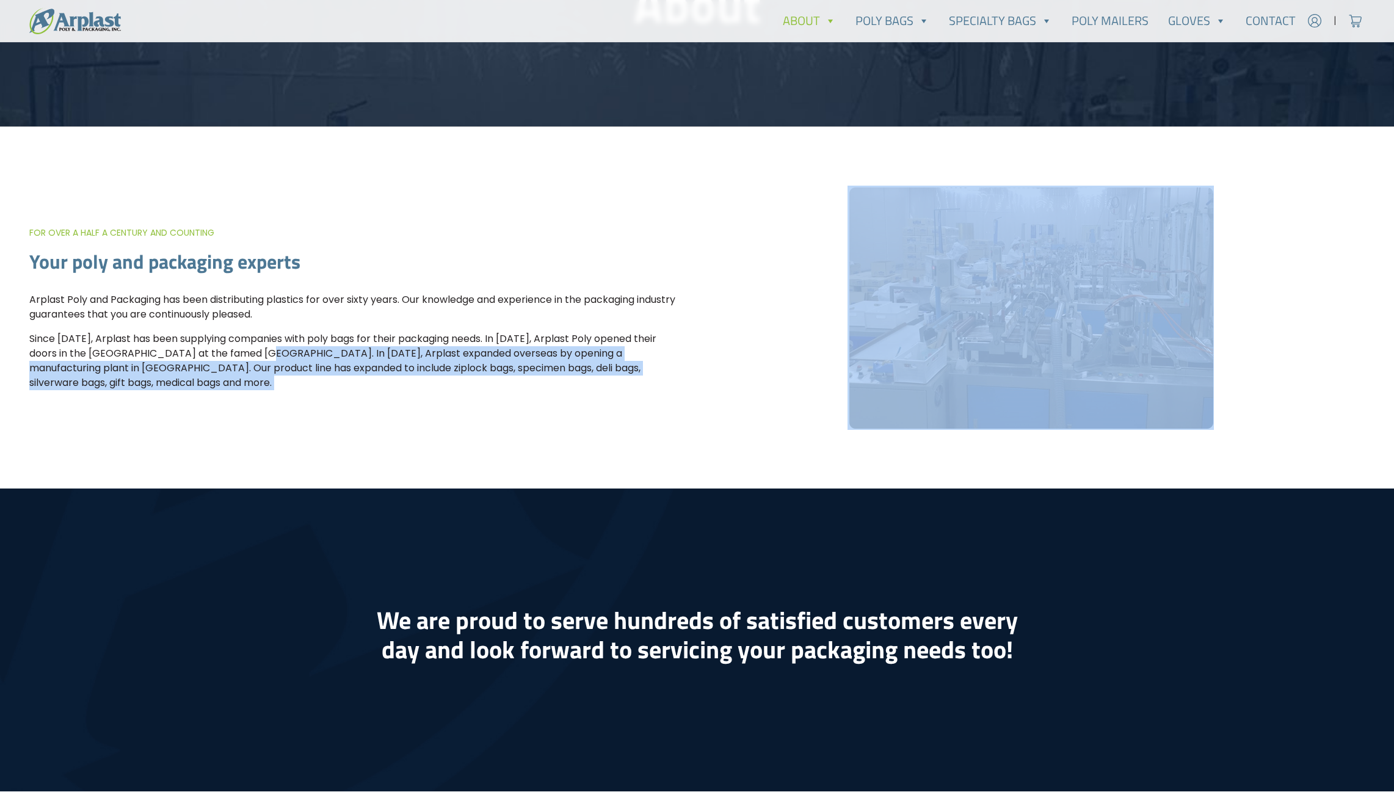
click at [325, 389] on p "Since 1952, Arplast has been supplying companies with poly bags for their packa…" at bounding box center [355, 361] width 653 height 59
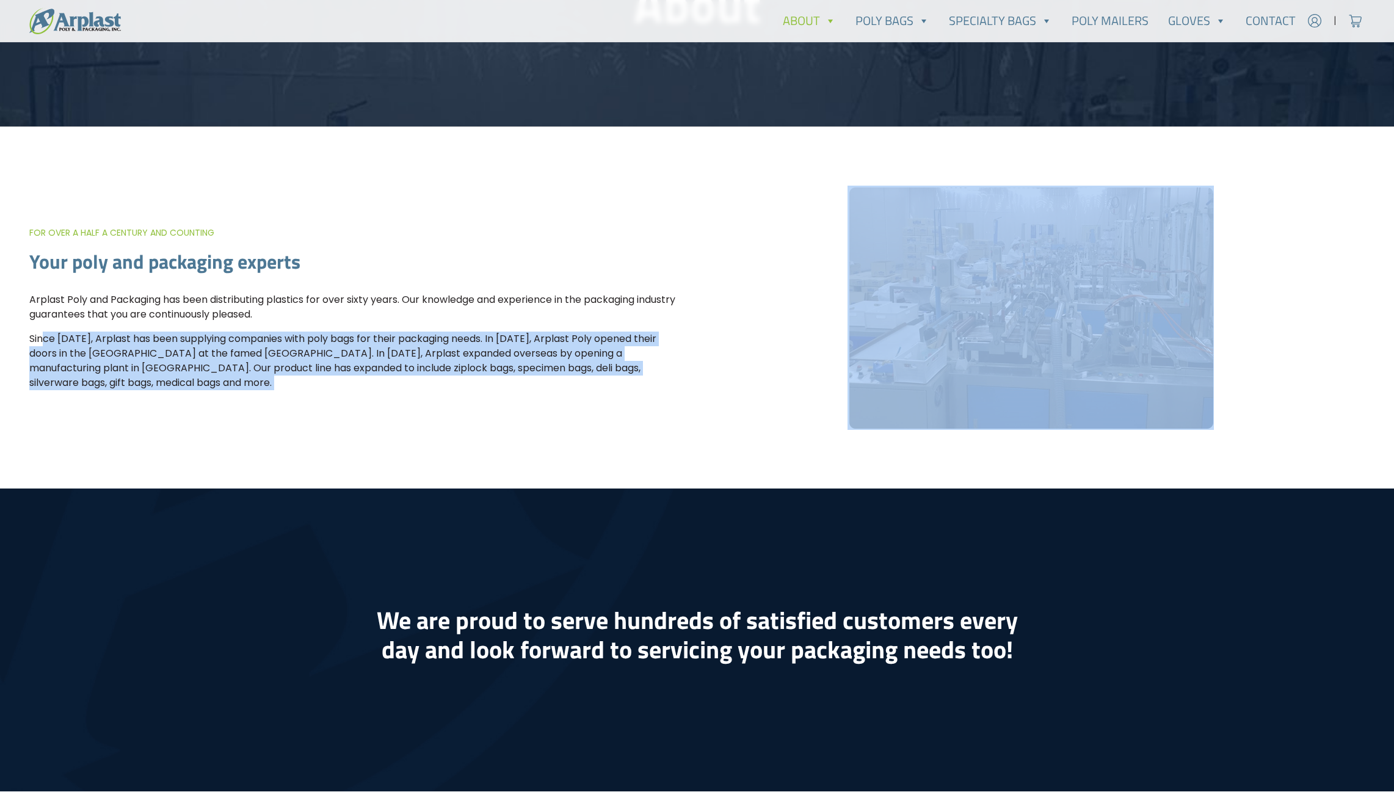
click at [324, 388] on p "Since 1952, Arplast has been supplying companies with poly bags for their packa…" at bounding box center [355, 361] width 653 height 59
drag, startPoint x: 324, startPoint y: 388, endPoint x: 324, endPoint y: 420, distance: 32.4
click at [324, 420] on div "For over a half a century and counting Your poly and packaging experts Arplast …" at bounding box center [697, 307] width 1394 height 361
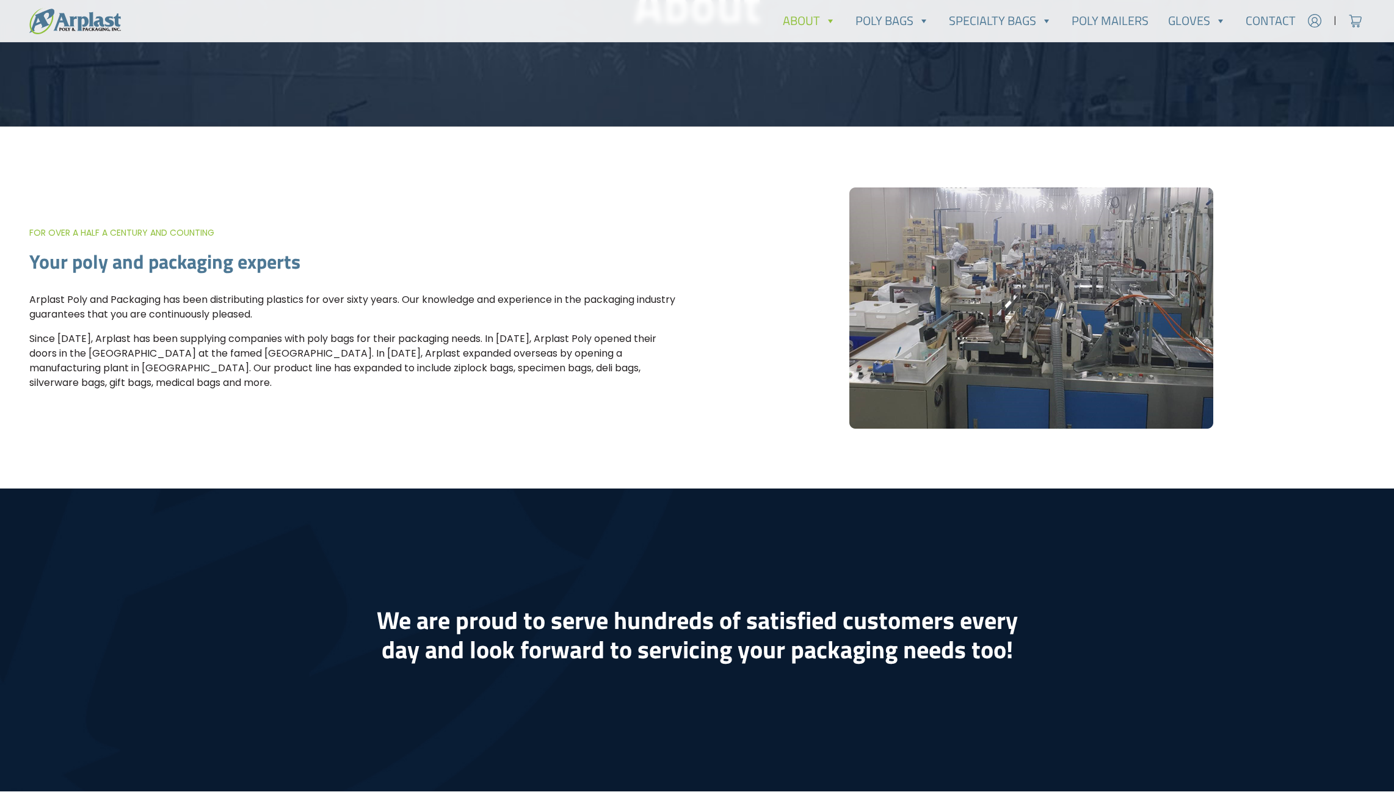
drag, startPoint x: 440, startPoint y: 352, endPoint x: 438, endPoint y: 404, distance: 52.0
click at [438, 404] on div "For over a half a century and counting Your poly and packaging experts Arplast …" at bounding box center [697, 307] width 1394 height 361
click at [259, 382] on p "Since 1952, Arplast has been supplying companies with poly bags for their packa…" at bounding box center [355, 361] width 653 height 59
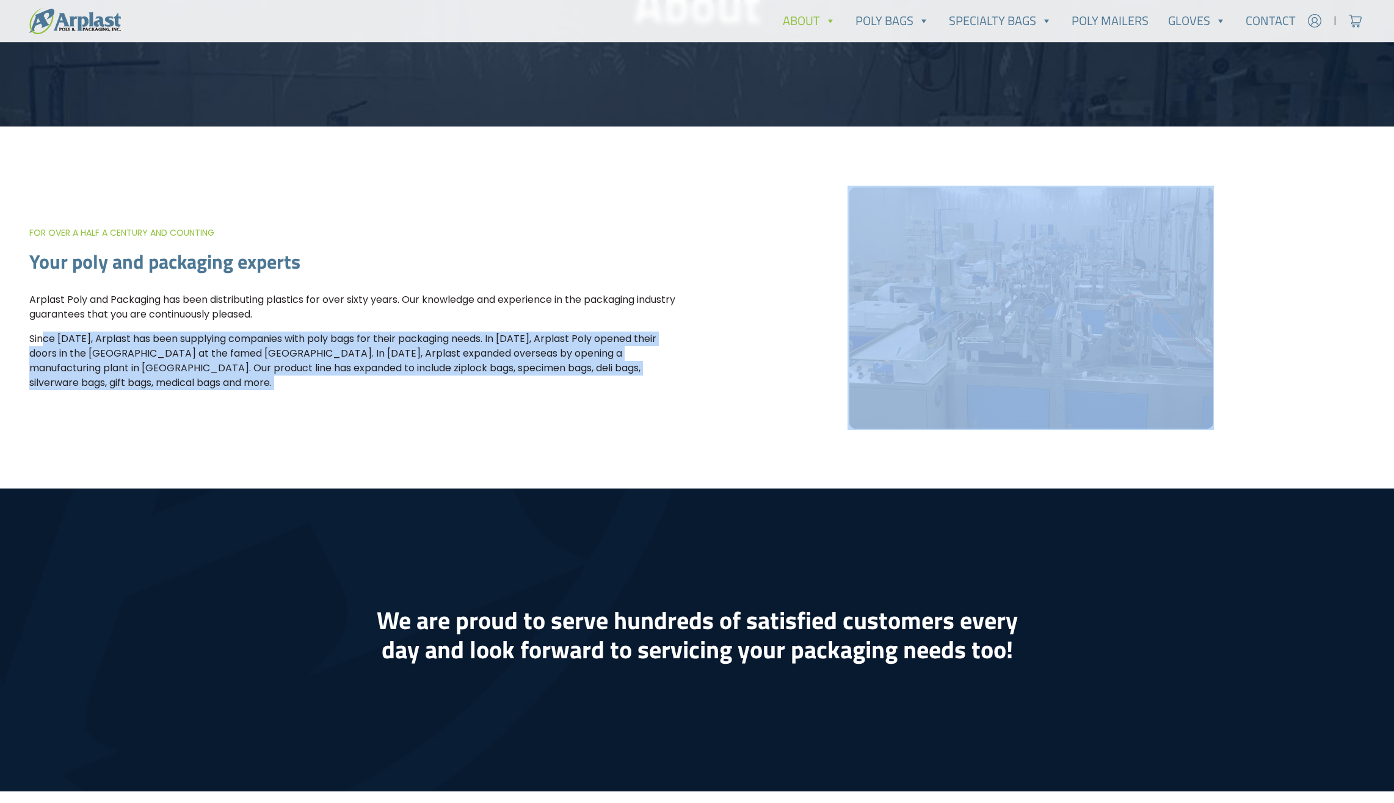
click at [259, 382] on p "Since 1952, Arplast has been supplying companies with poly bags for their packa…" at bounding box center [355, 361] width 653 height 59
drag, startPoint x: 259, startPoint y: 382, endPoint x: 216, endPoint y: 401, distance: 46.7
click at [216, 401] on div "For over a half a century and counting Your poly and packaging experts Arplast …" at bounding box center [697, 307] width 1394 height 361
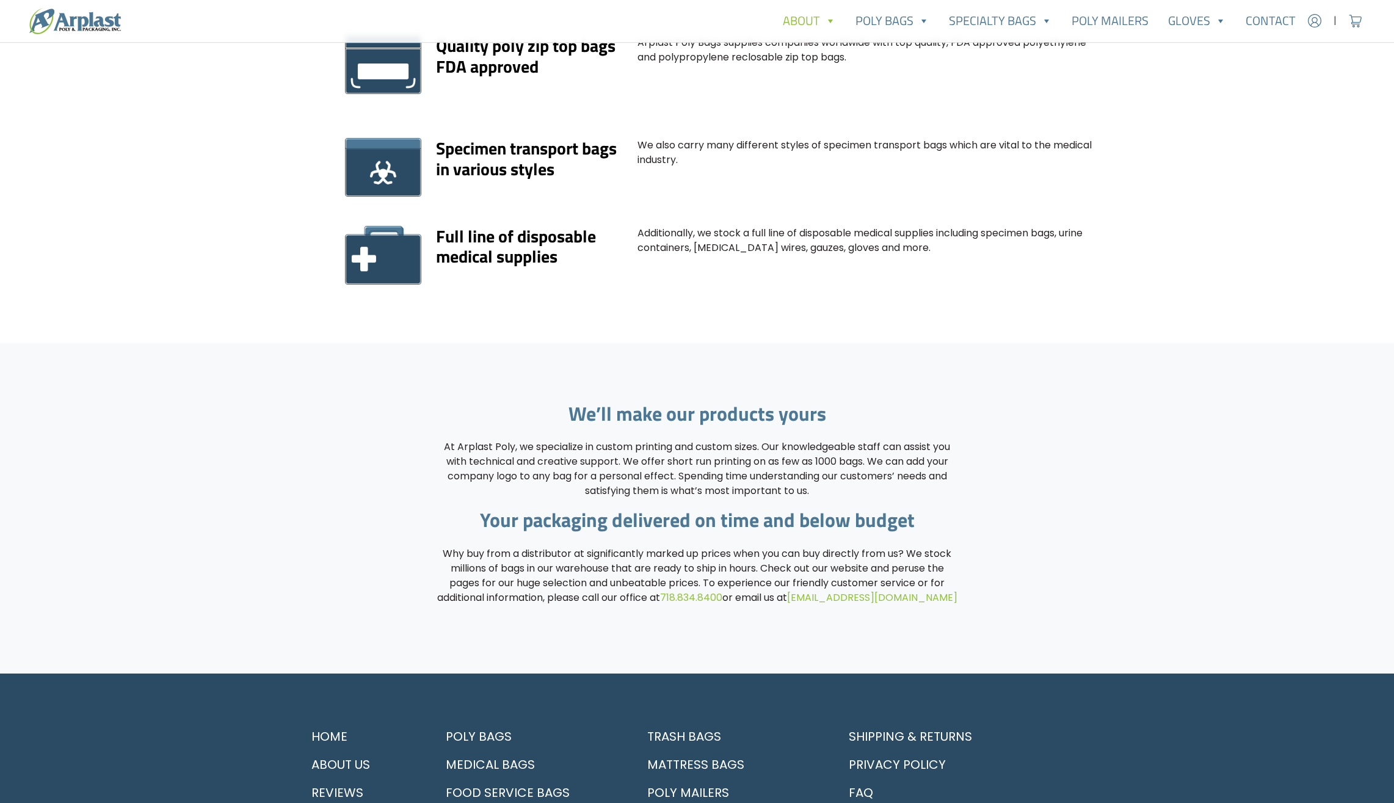
scroll to position [1153, 0]
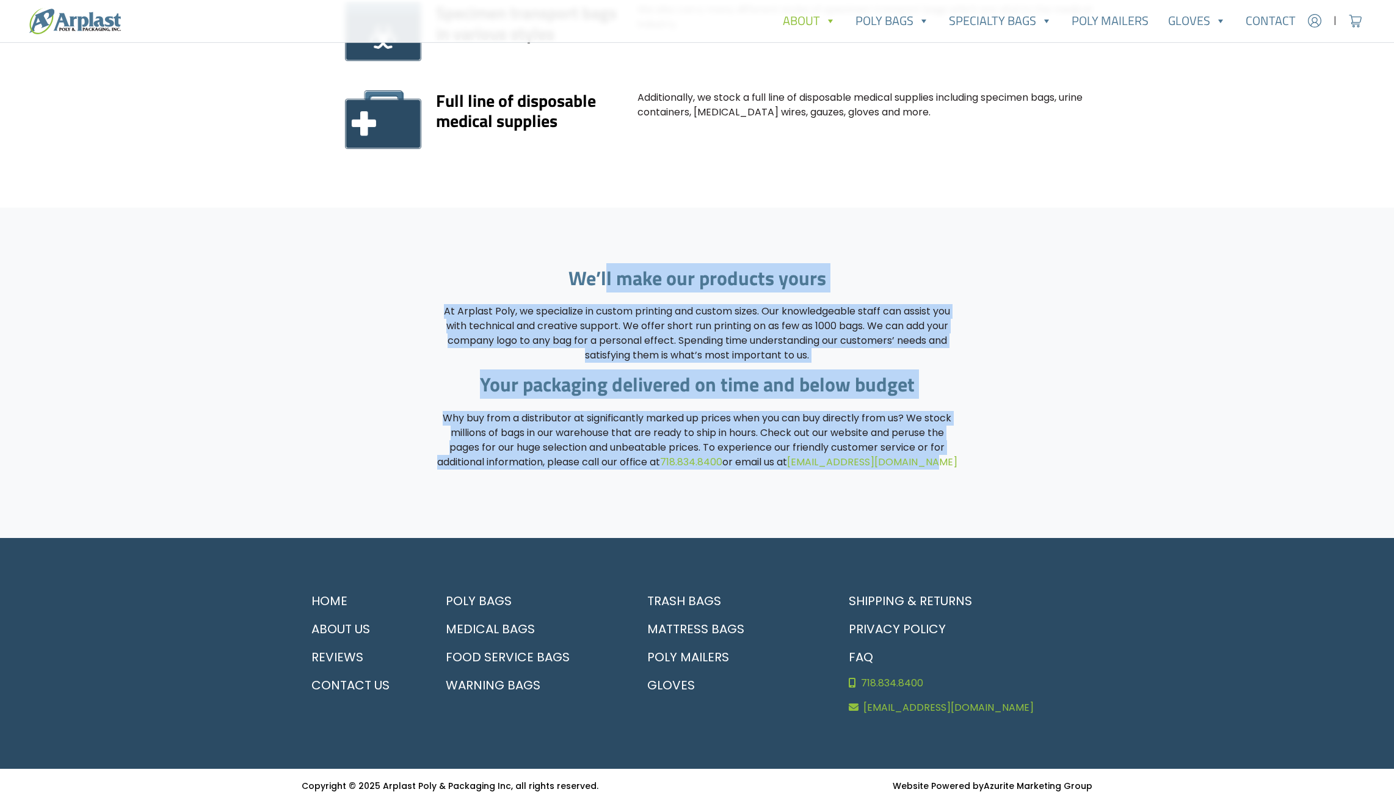
drag, startPoint x: 975, startPoint y: 460, endPoint x: 345, endPoint y: 234, distance: 669.6
click at [345, 234] on div "We’ll make our products yours At Arplast Poly, we specialize in custom printing…" at bounding box center [697, 373] width 1394 height 330
click at [829, 314] on p "At Arplast Poly, we specialize in custom printing and custom sizes. Our knowled…" at bounding box center [697, 333] width 523 height 59
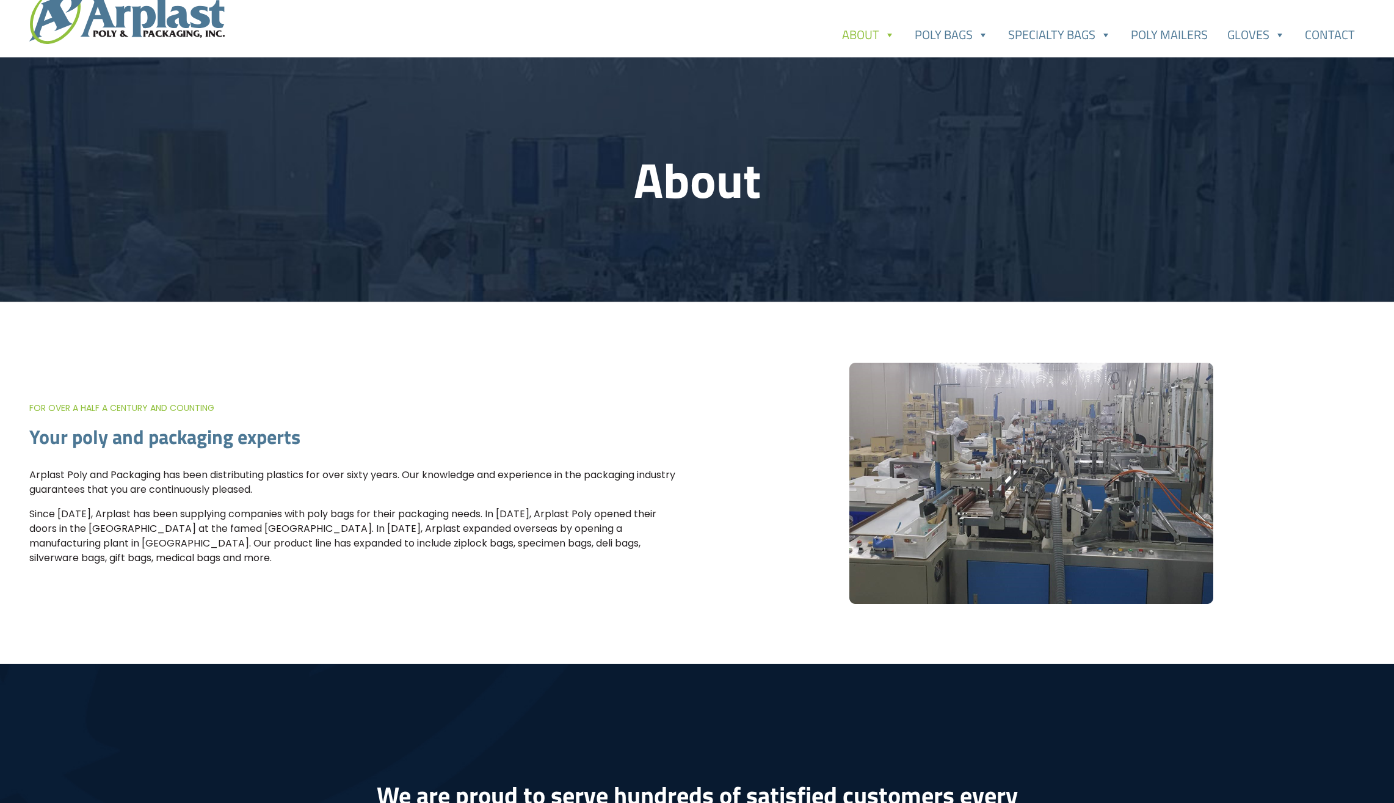
scroll to position [0, 0]
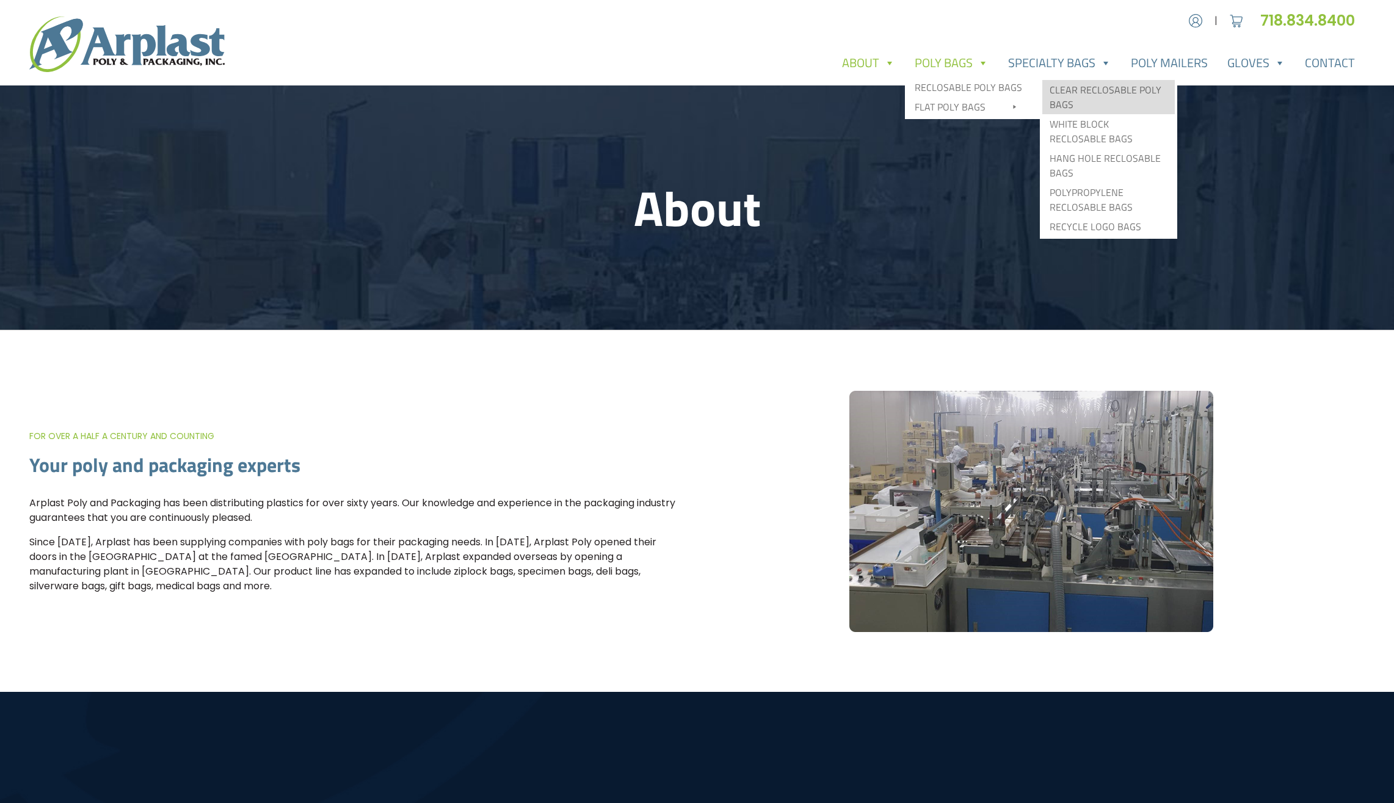
click at [1056, 89] on link "Clear Reclosable Poly Bags" at bounding box center [1108, 97] width 133 height 34
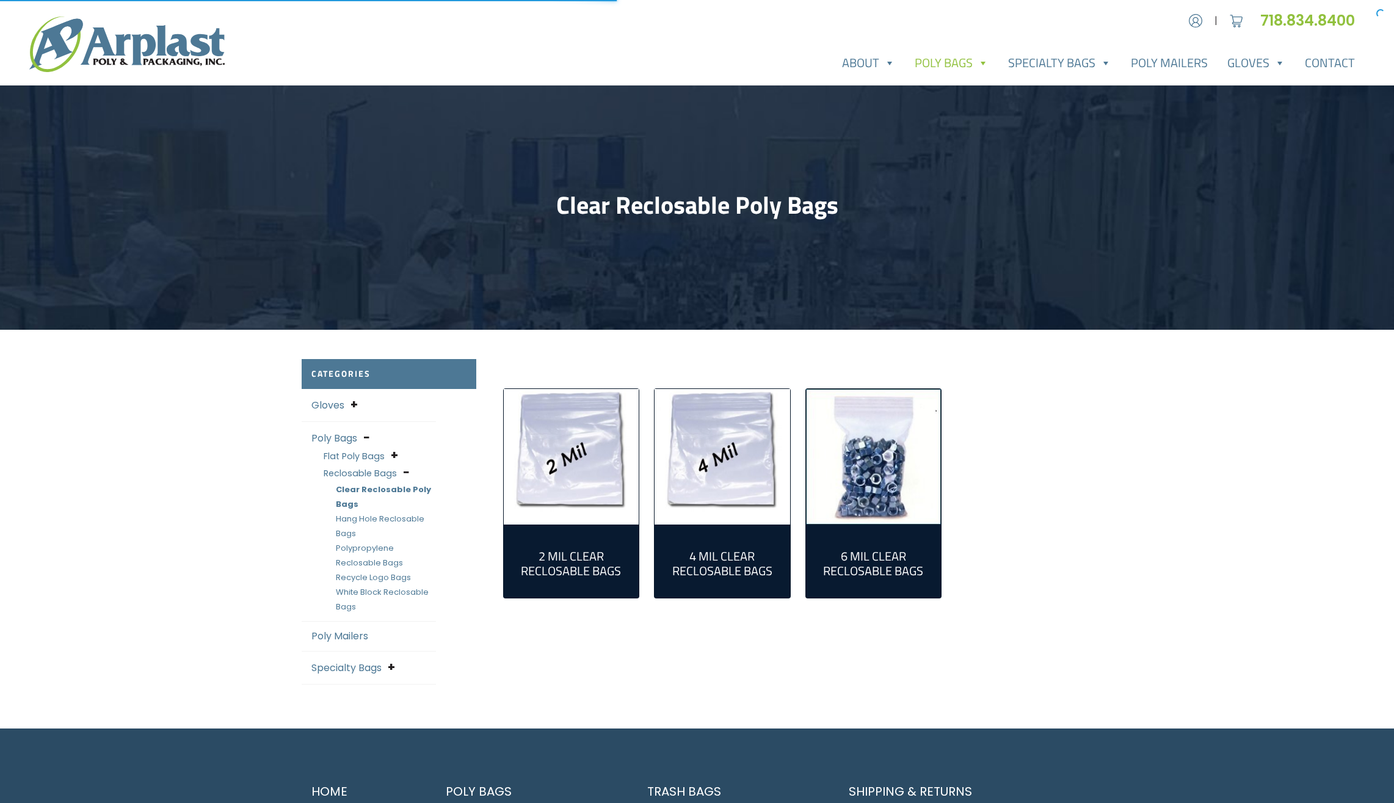
click at [568, 471] on img "Visit product category 2 Mil Clear Reclosable Bags" at bounding box center [572, 457] width 136 height 136
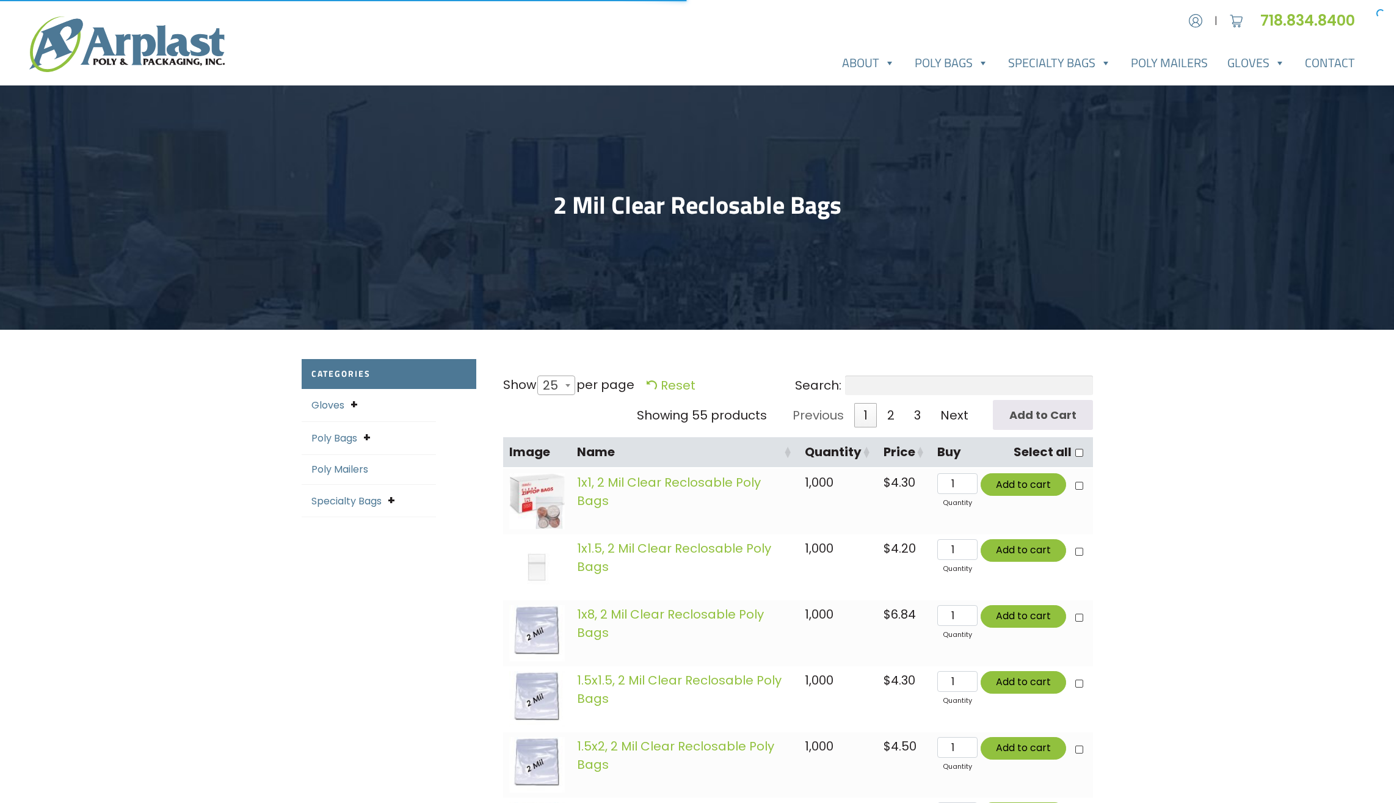
select select "25"
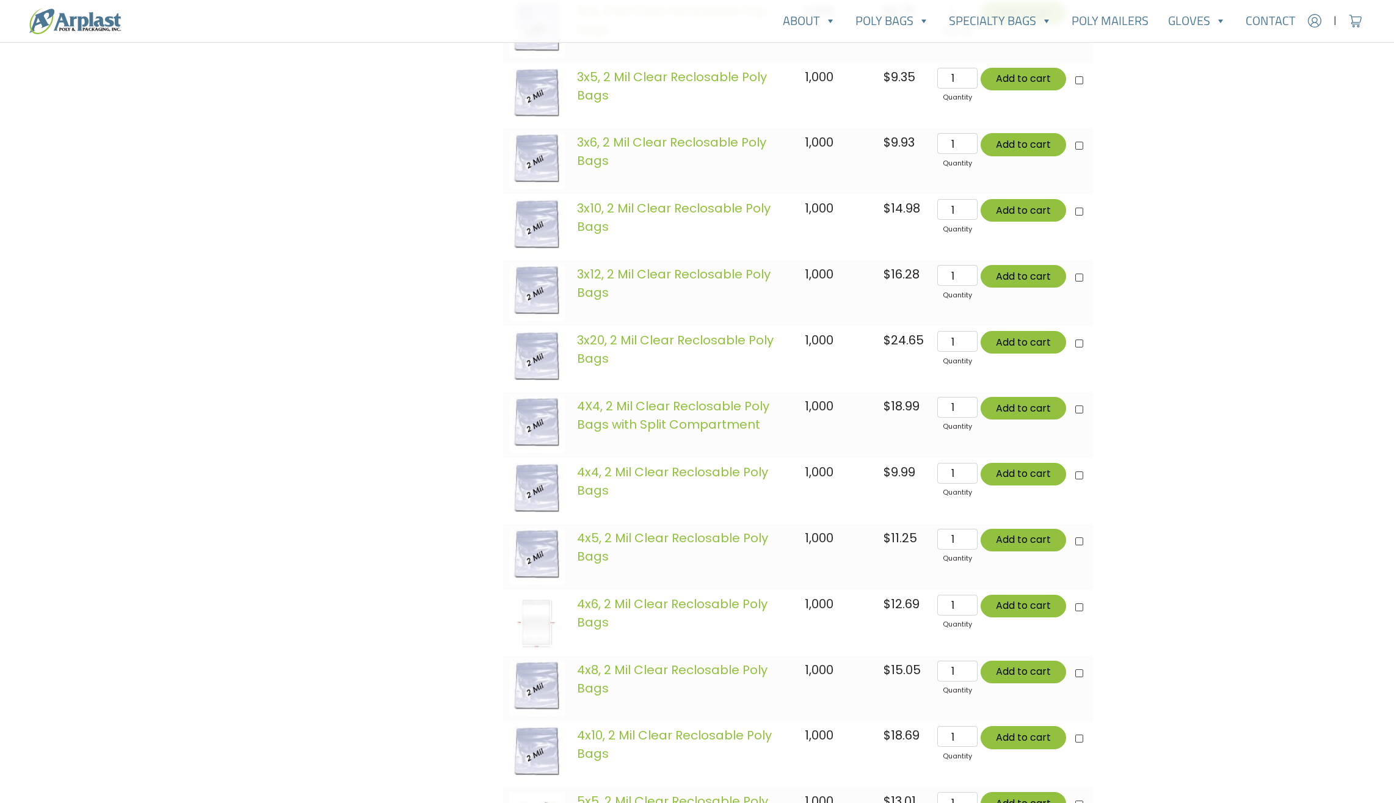
scroll to position [1628, 0]
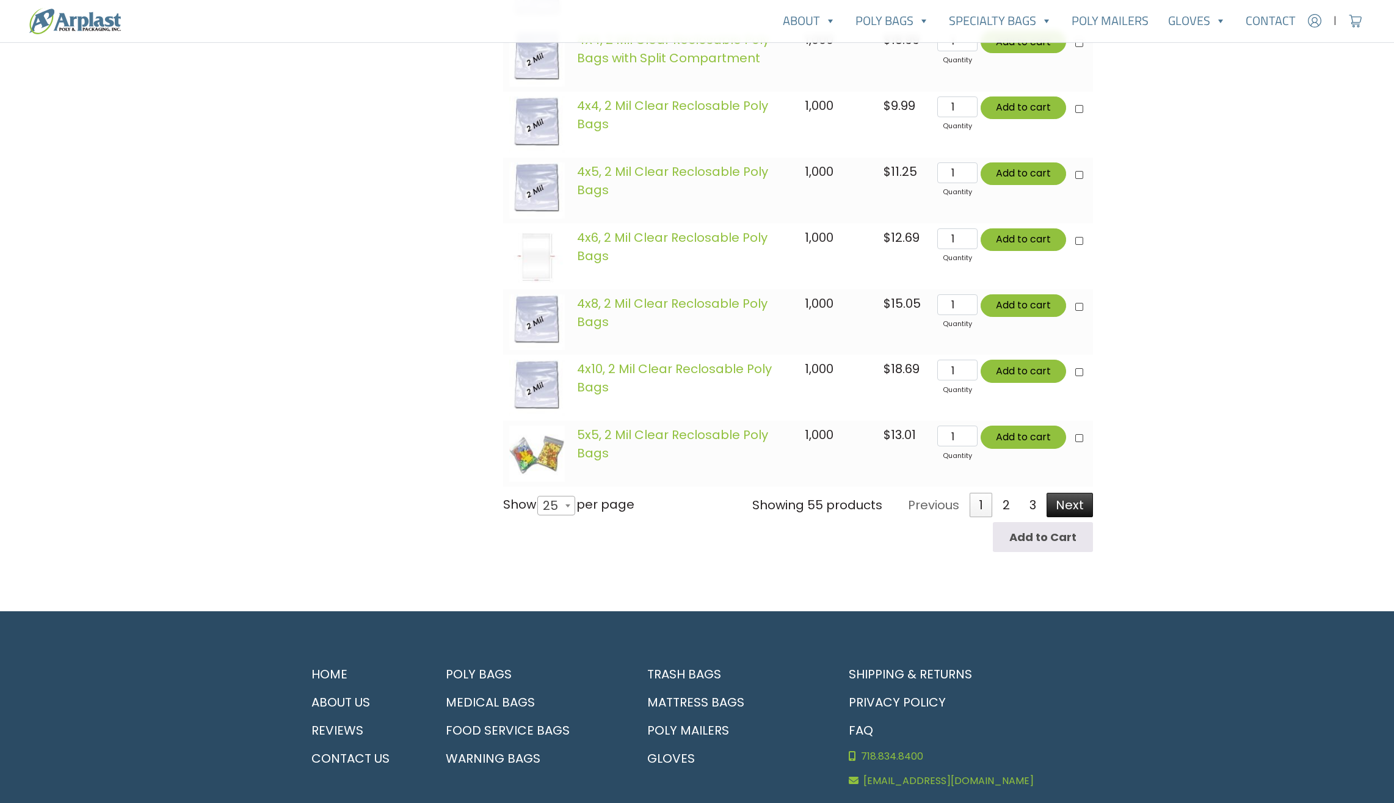
click at [1066, 510] on link "Next" at bounding box center [1070, 505] width 46 height 24
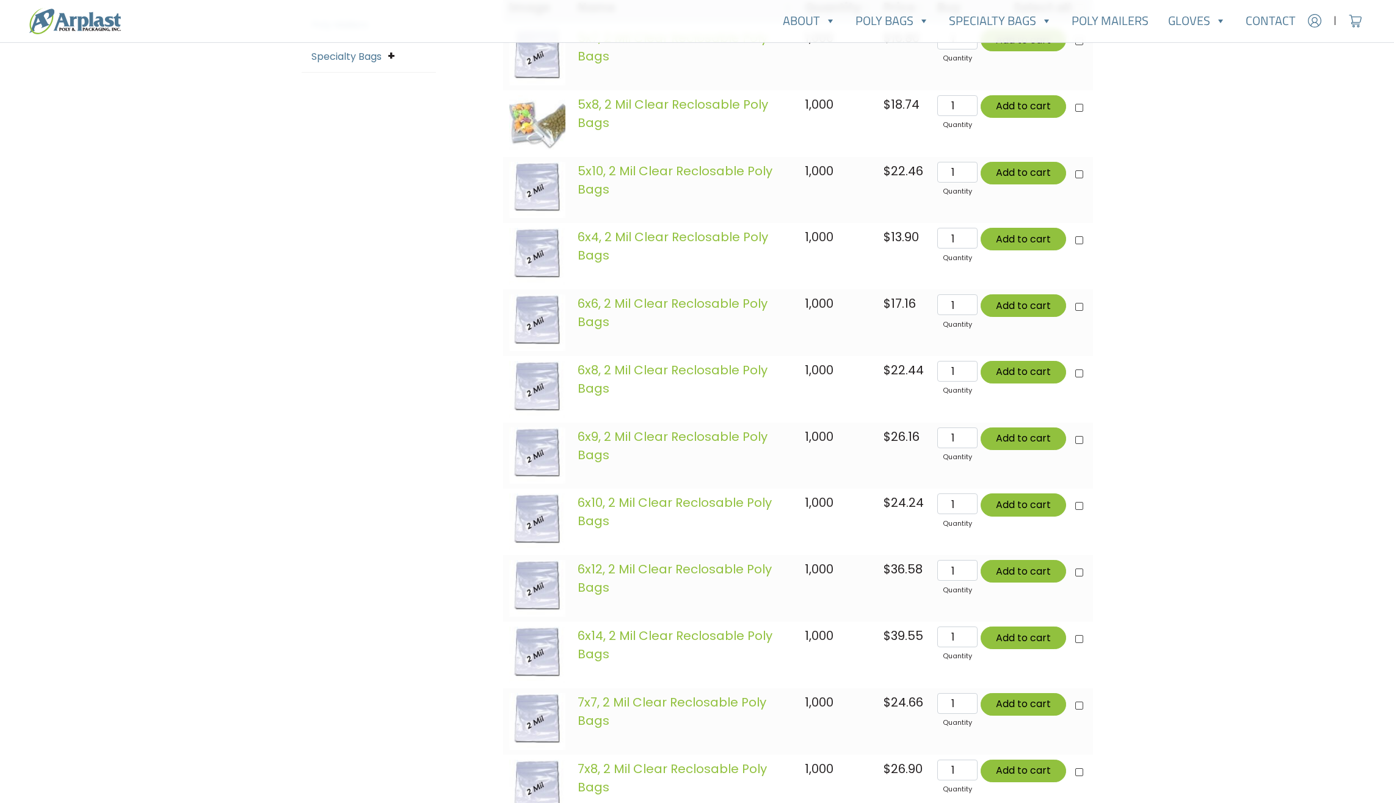
scroll to position [375, 0]
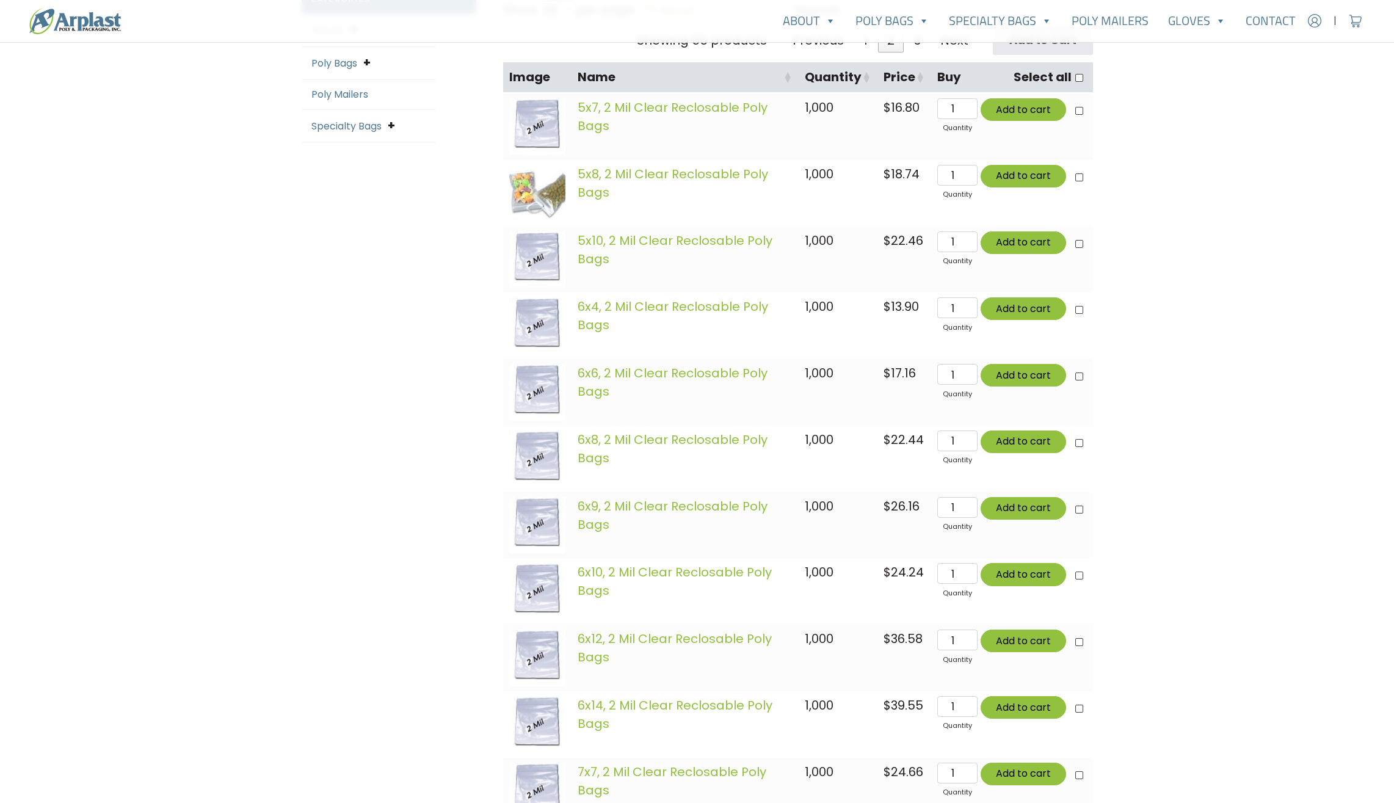
click at [536, 519] on img at bounding box center [537, 525] width 57 height 57
drag, startPoint x: 682, startPoint y: 376, endPoint x: 554, endPoint y: 515, distance: 188.4
click at [554, 515] on img at bounding box center [537, 525] width 57 height 57
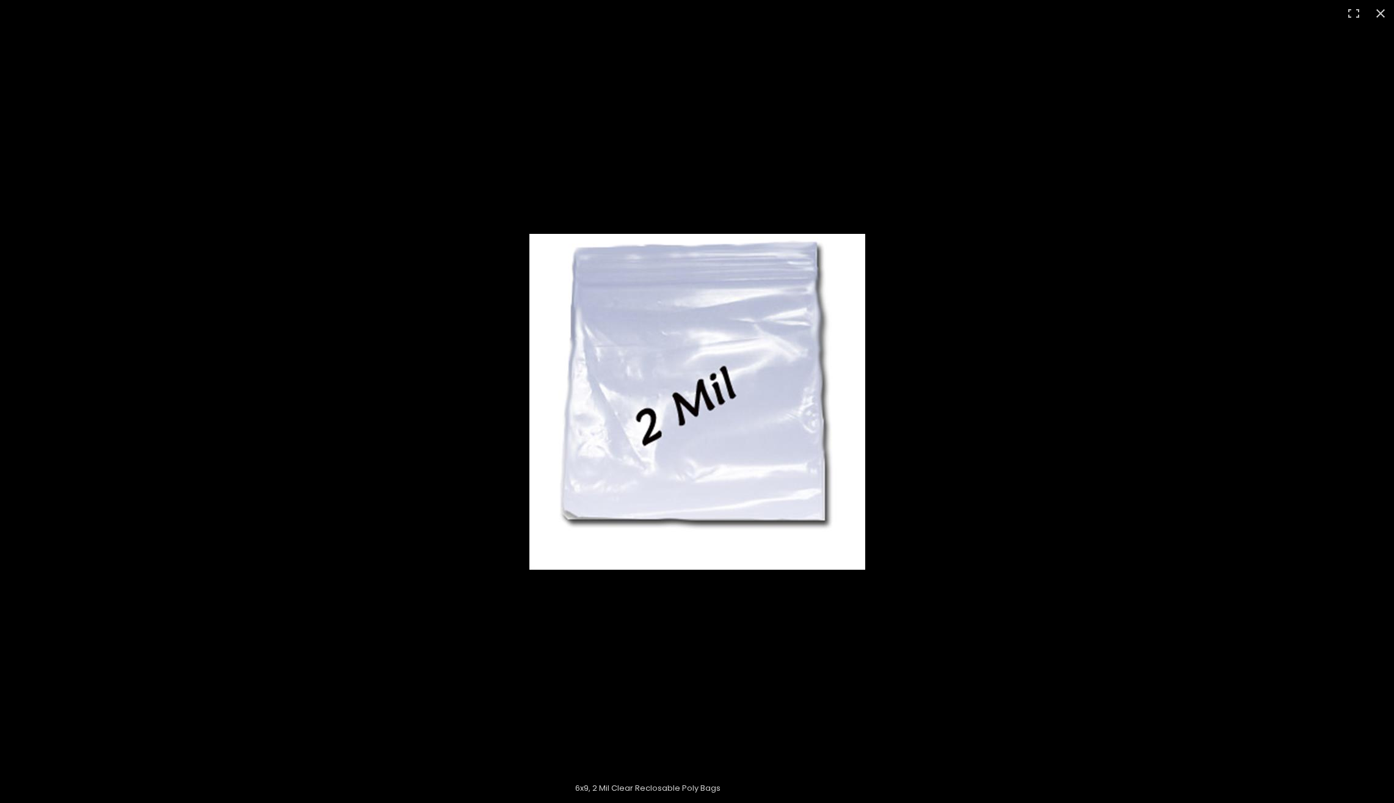
click at [647, 420] on img at bounding box center [697, 402] width 336 height 336
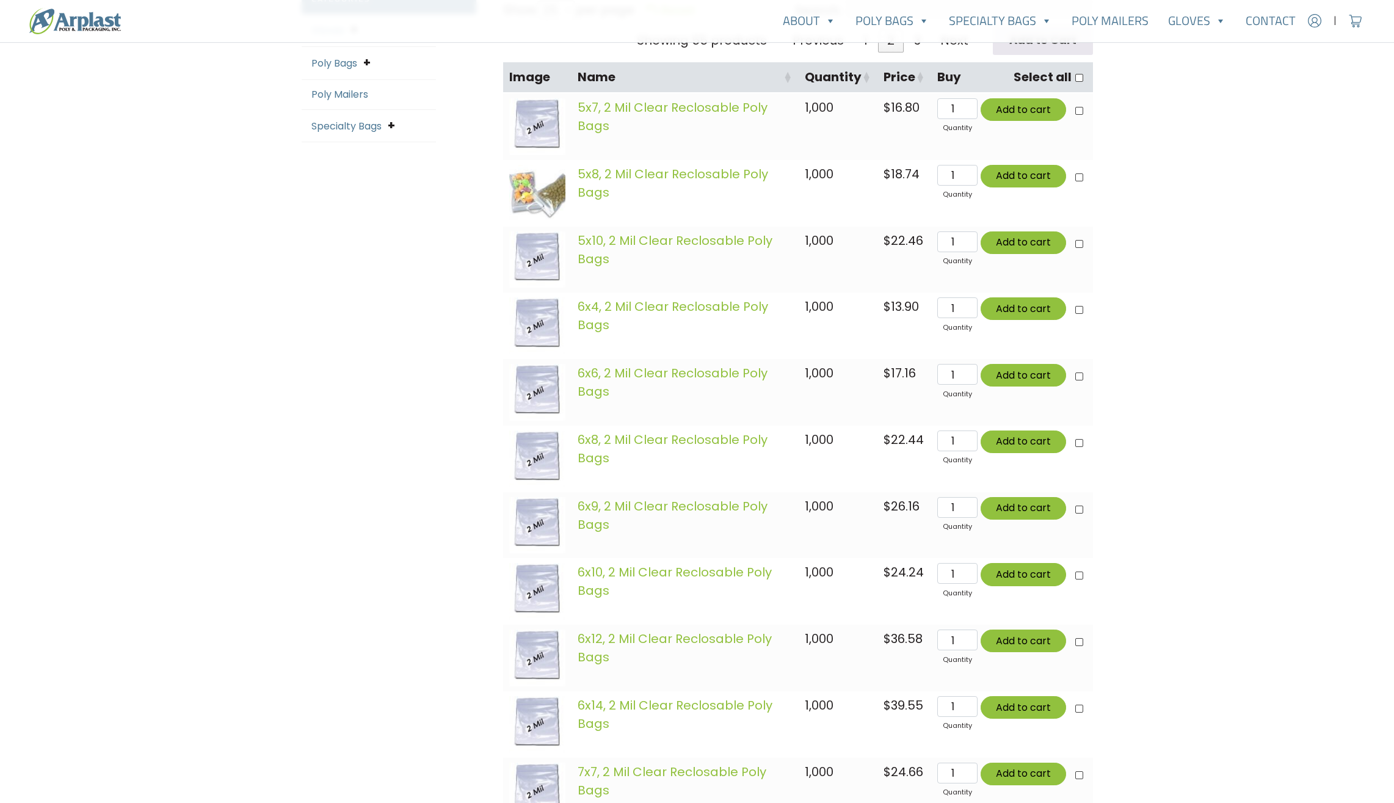
click at [541, 523] on img at bounding box center [537, 525] width 57 height 57
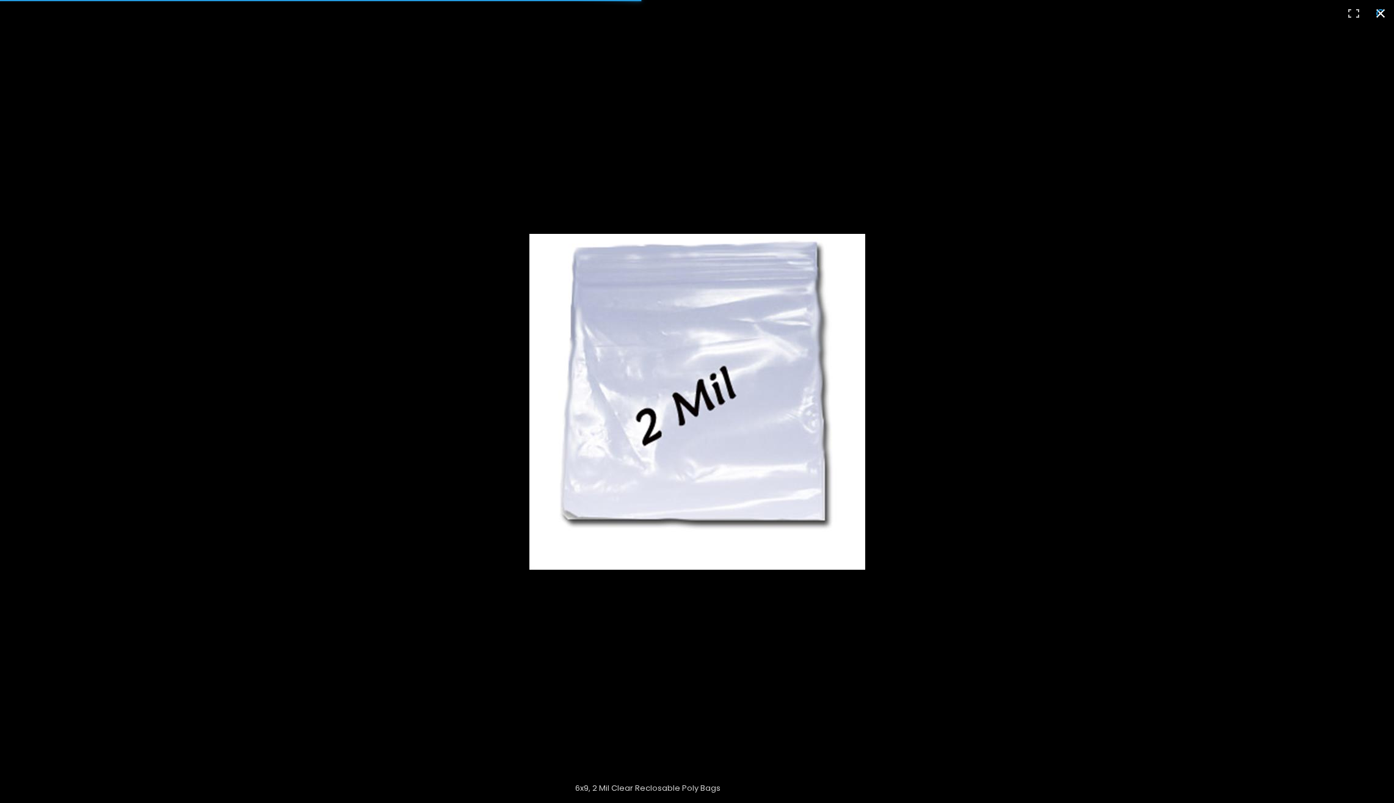
click at [664, 324] on img at bounding box center [697, 402] width 336 height 336
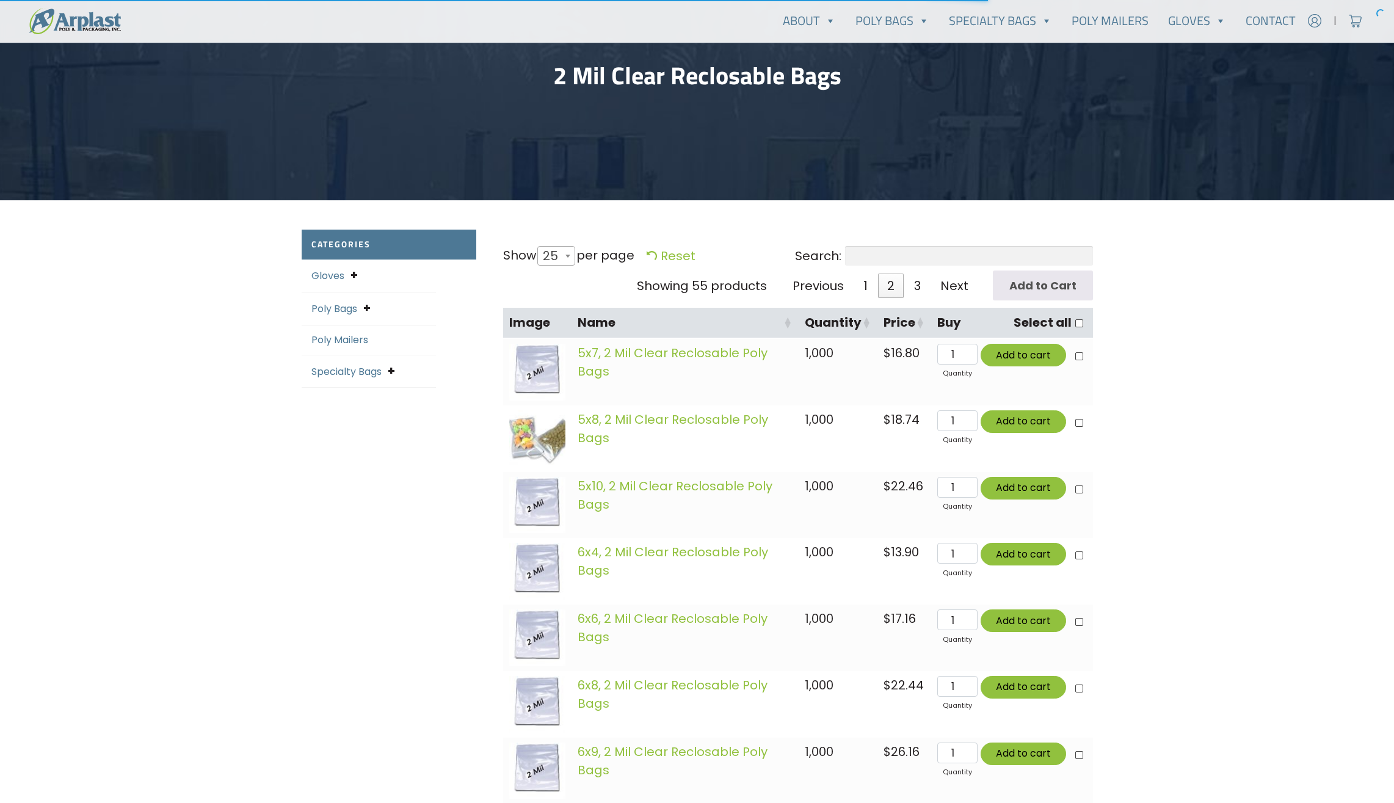
scroll to position [0, 0]
